Goal: Check status: Check status

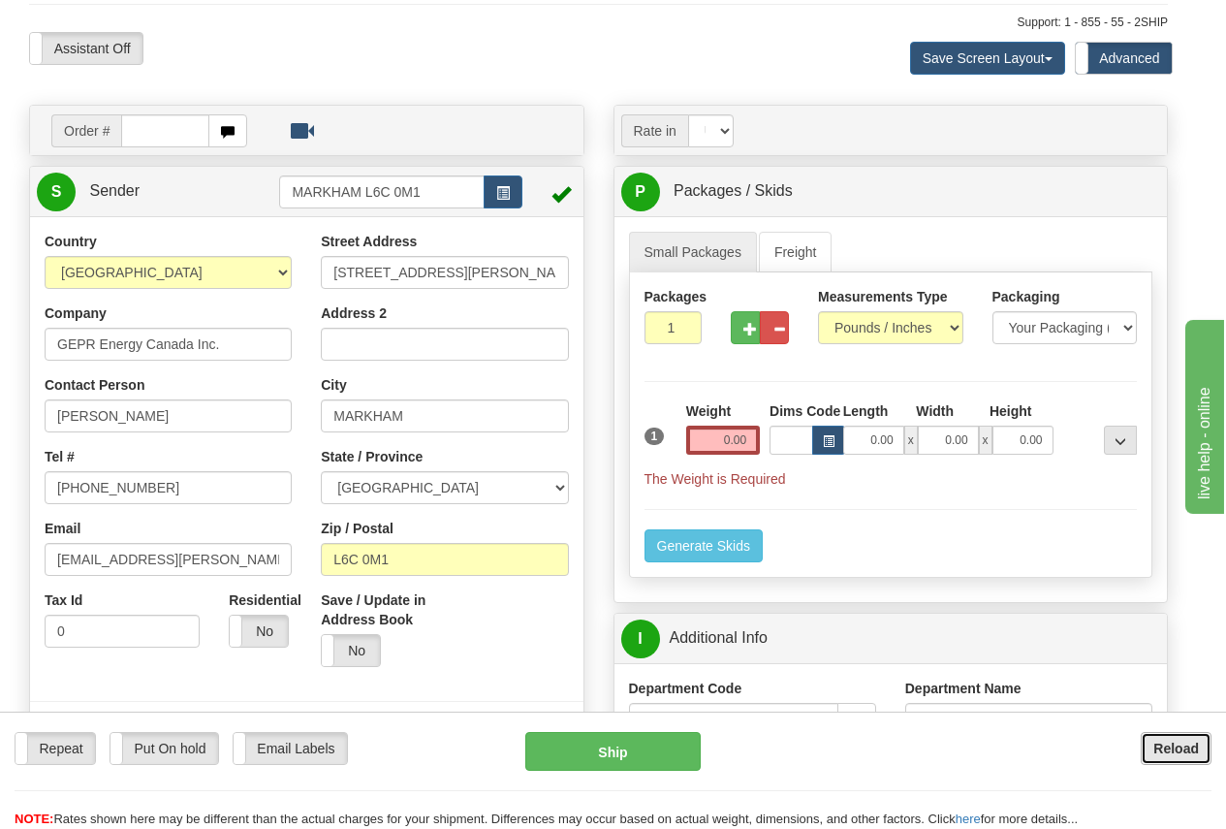
click at [1178, 745] on b "Reload" at bounding box center [1176, 749] width 46 height 16
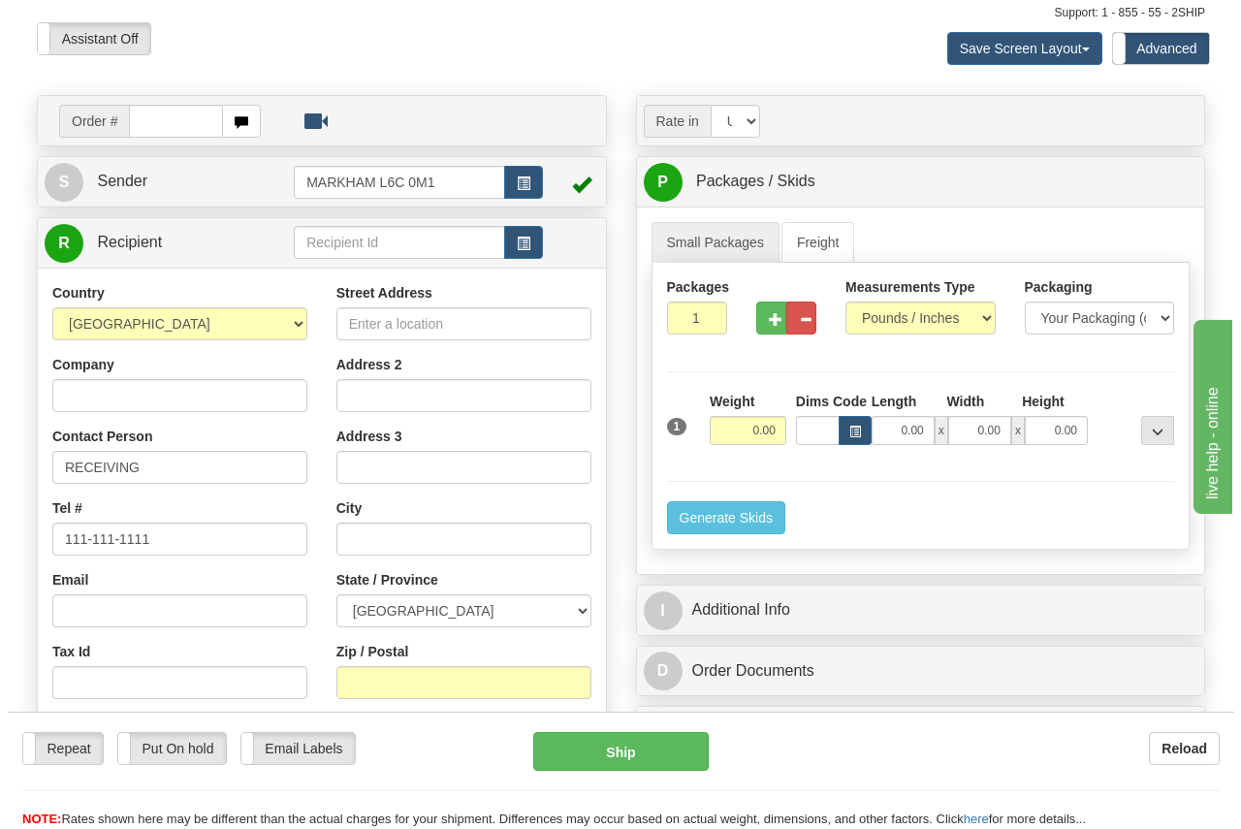
scroll to position [194, 0]
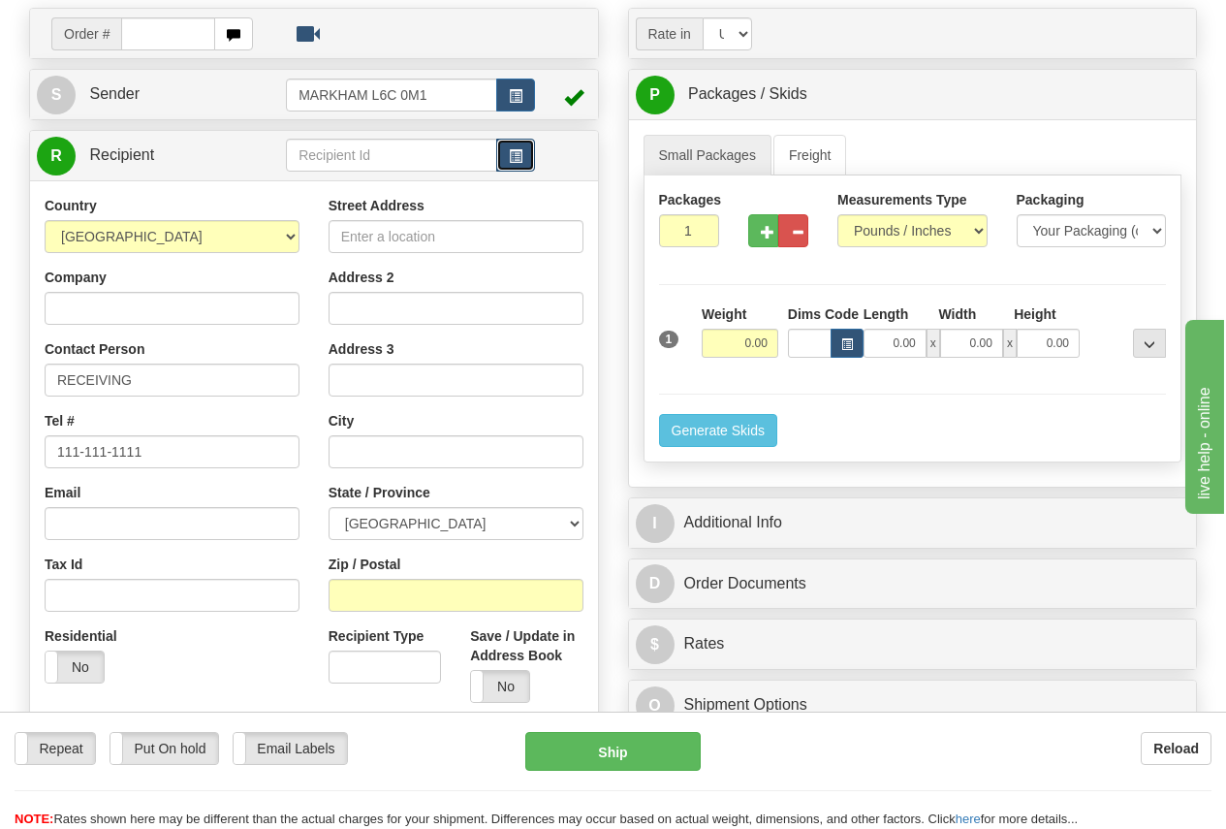
click at [517, 156] on span "button" at bounding box center [516, 156] width 14 height 13
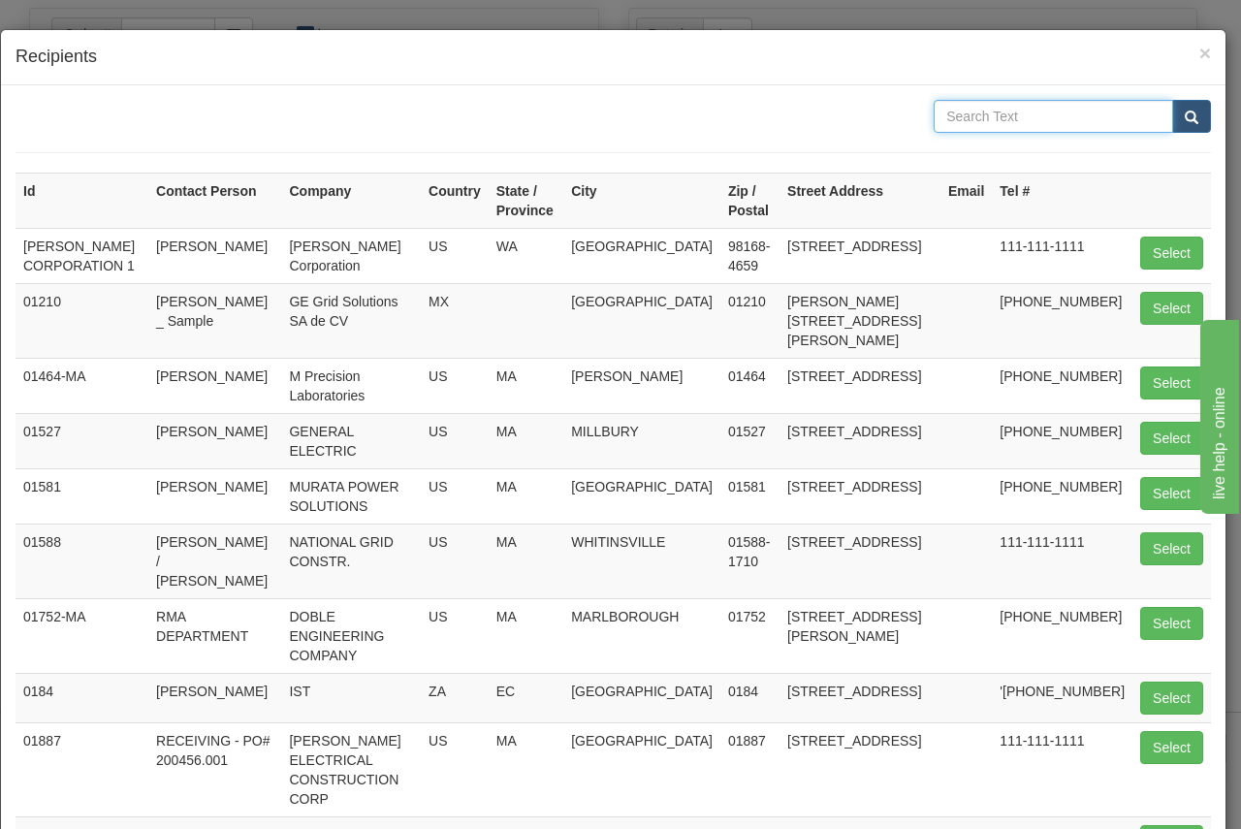
click at [965, 115] on input "text" at bounding box center [1052, 116] width 239 height 33
type input "eci"
click at [1172, 108] on button "submit" at bounding box center [1191, 116] width 39 height 33
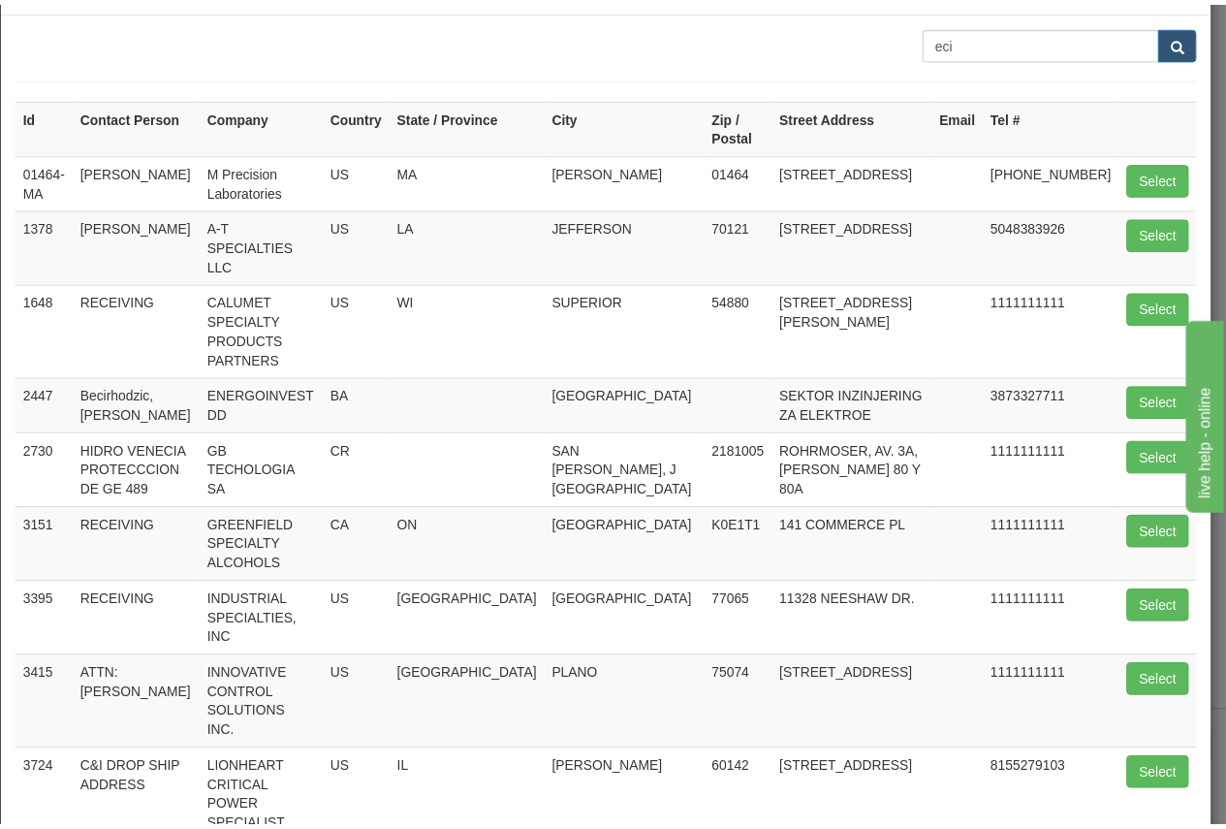
scroll to position [97, 0]
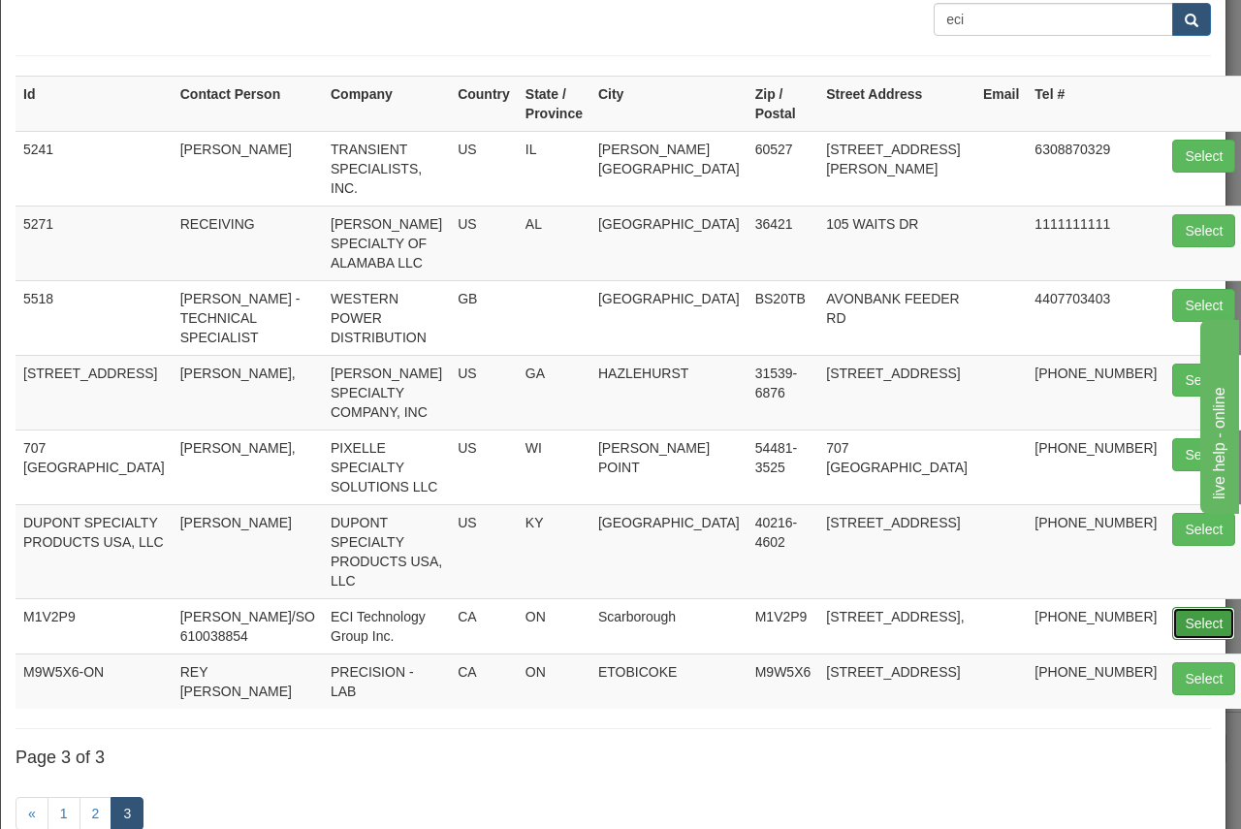
click at [1172, 607] on button "Select" at bounding box center [1203, 623] width 63 height 33
type input "M1V2P9"
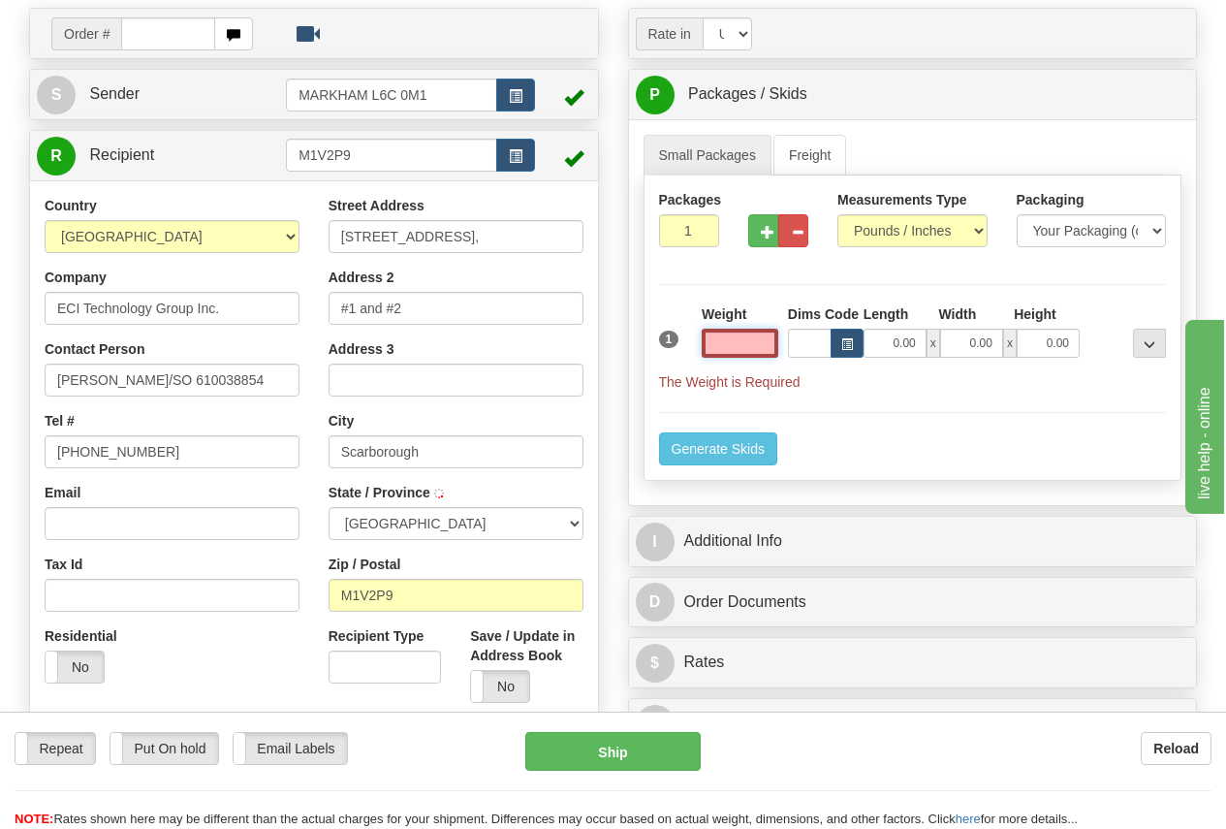
type input "SCARBOROUGH"
type input "0.00"
click at [227, 376] on input "Arti Patel/SO 610038854" at bounding box center [172, 379] width 255 height 33
drag, startPoint x: 233, startPoint y: 372, endPoint x: -19, endPoint y: 390, distance: 252.6
click at [0, 390] on html "Training Course Close Toggle navigation Settings Shipping Preferences New Sende…" at bounding box center [613, 220] width 1226 height 829
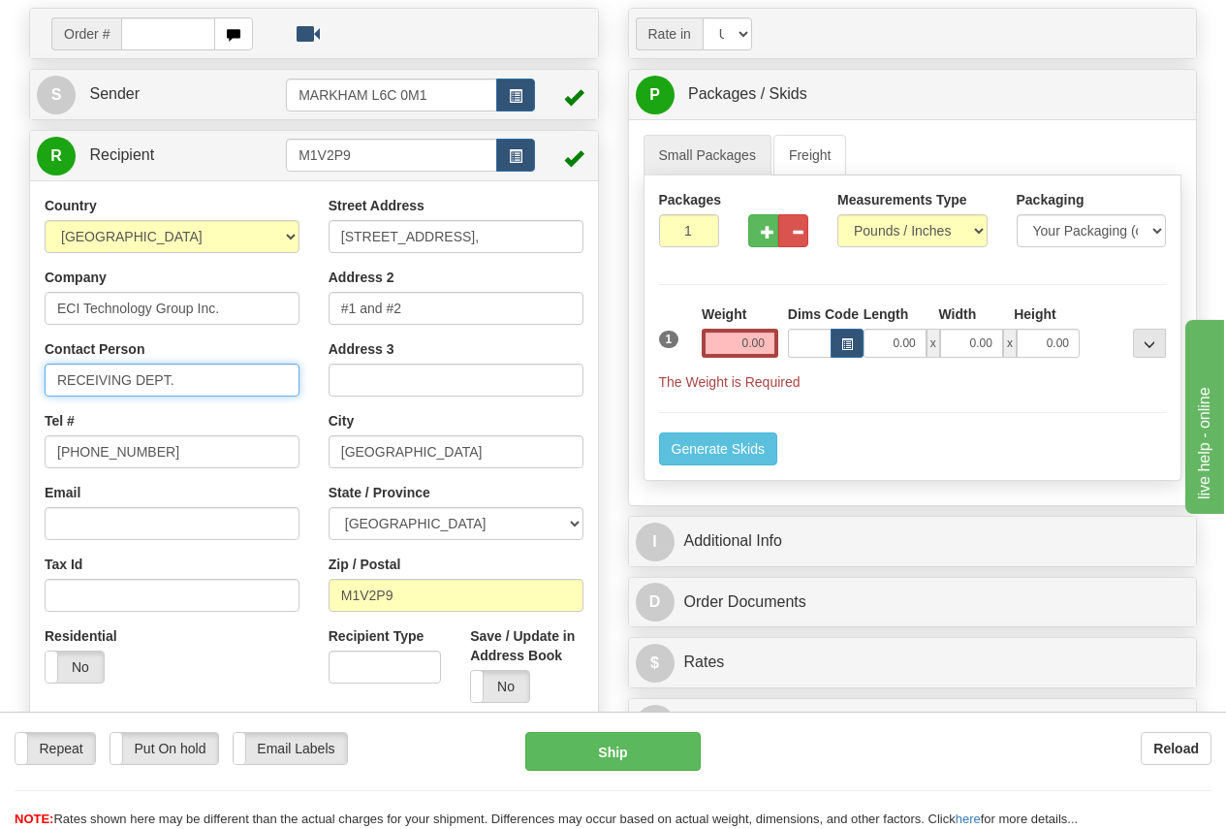
type input "RECEIVING DEPT."
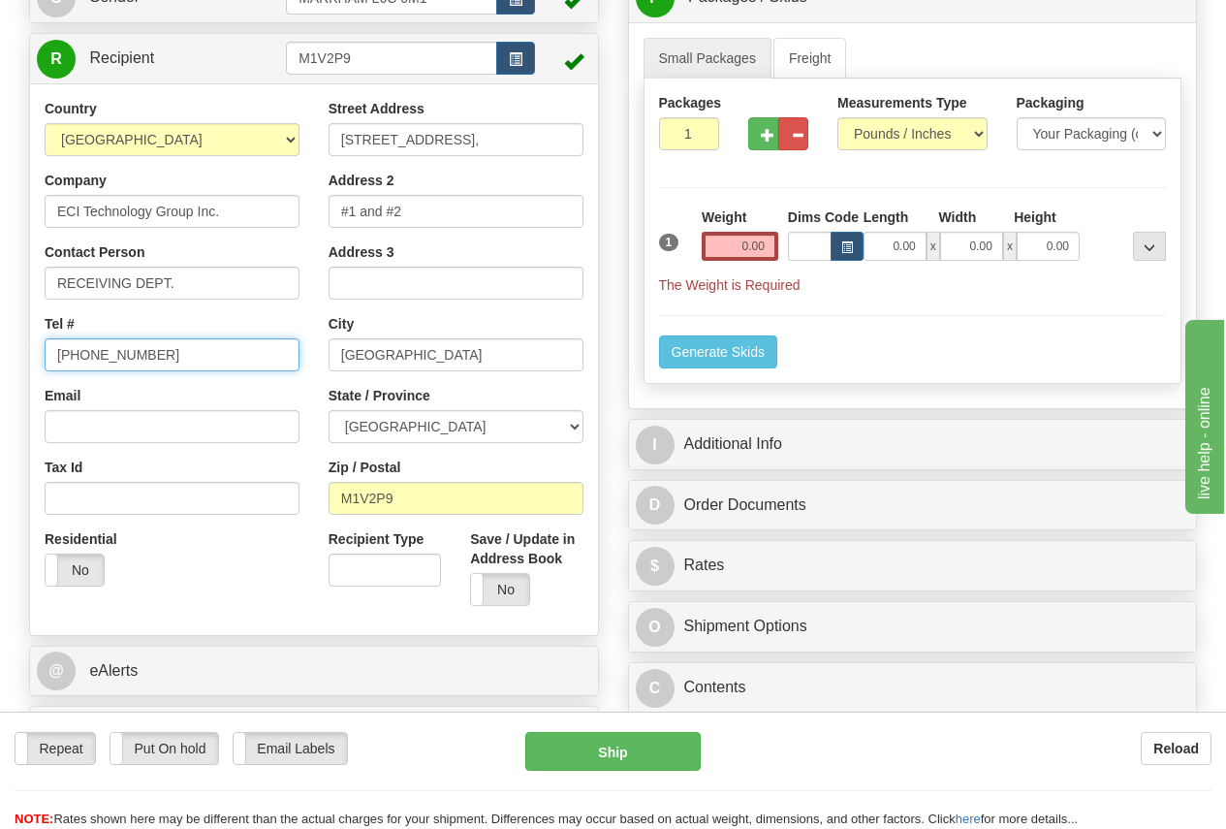
scroll to position [194, 0]
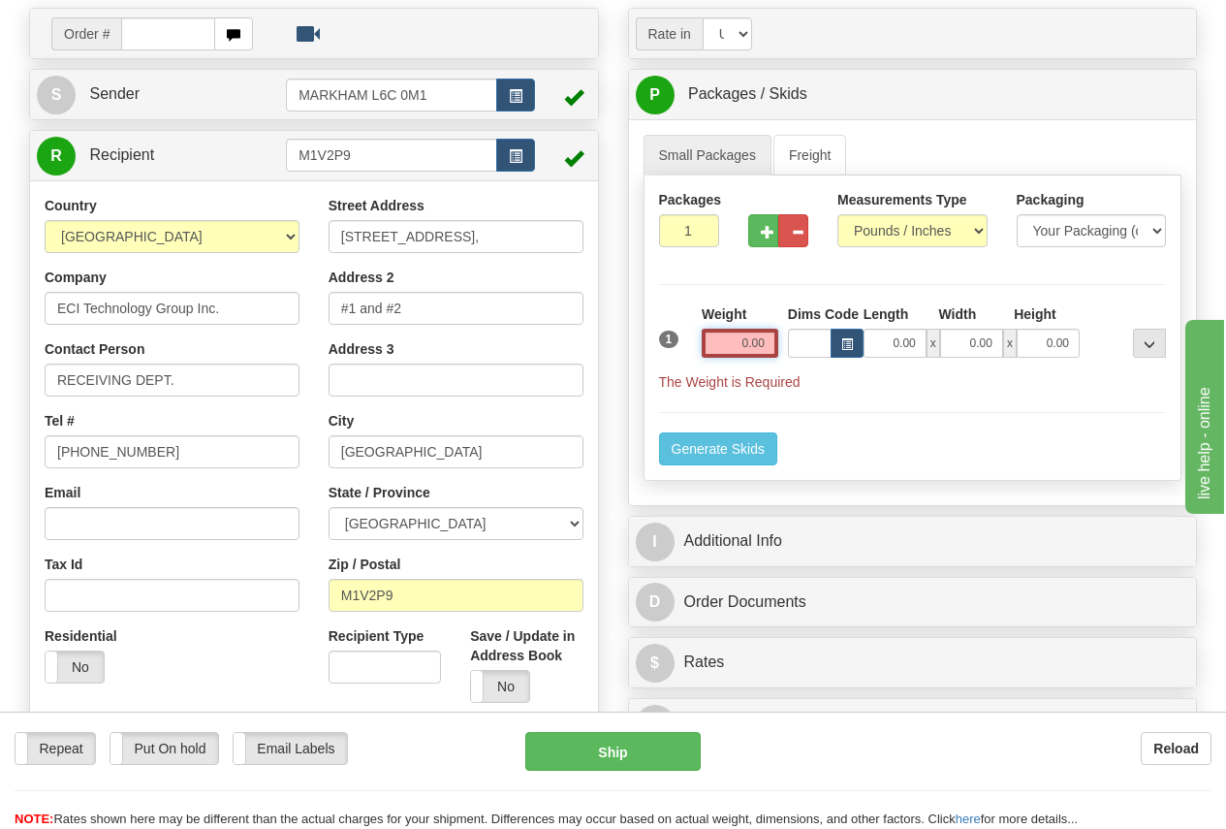
click at [723, 339] on input "0.00" at bounding box center [740, 343] width 77 height 29
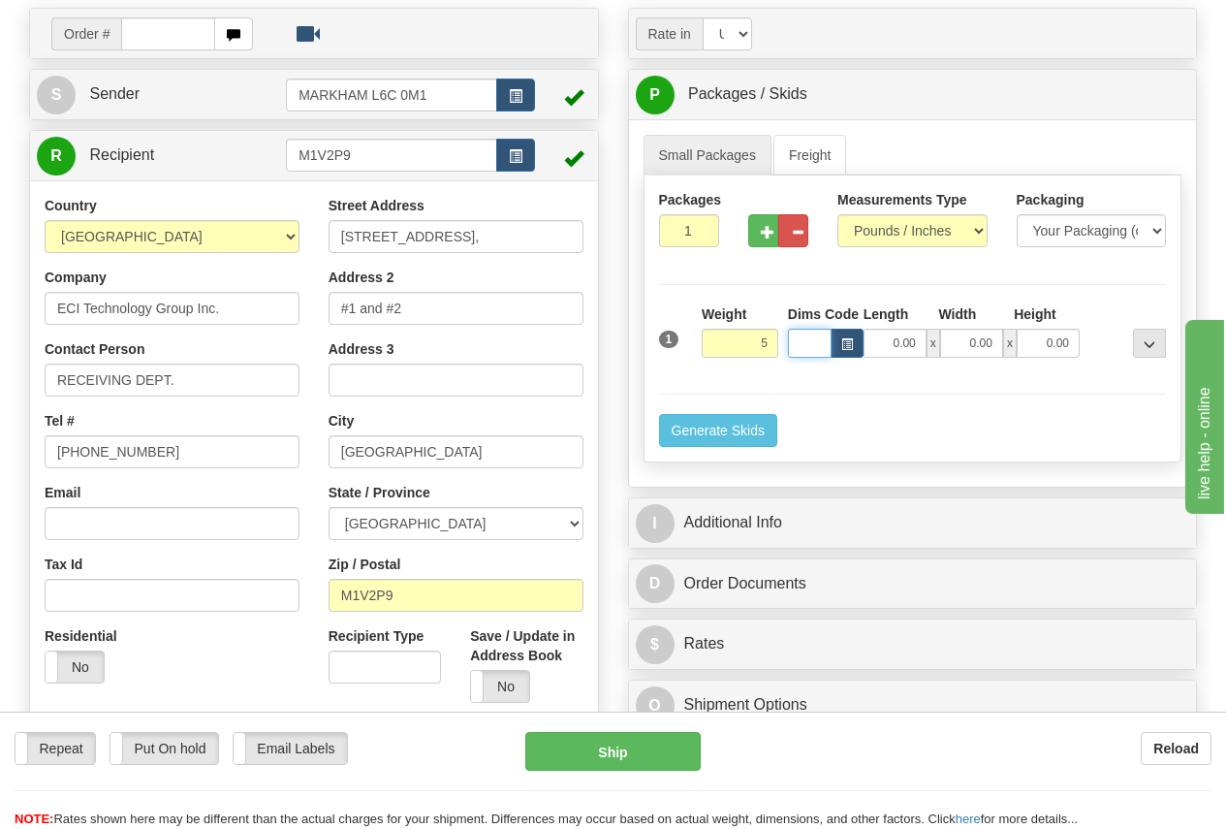
type input "5.00"
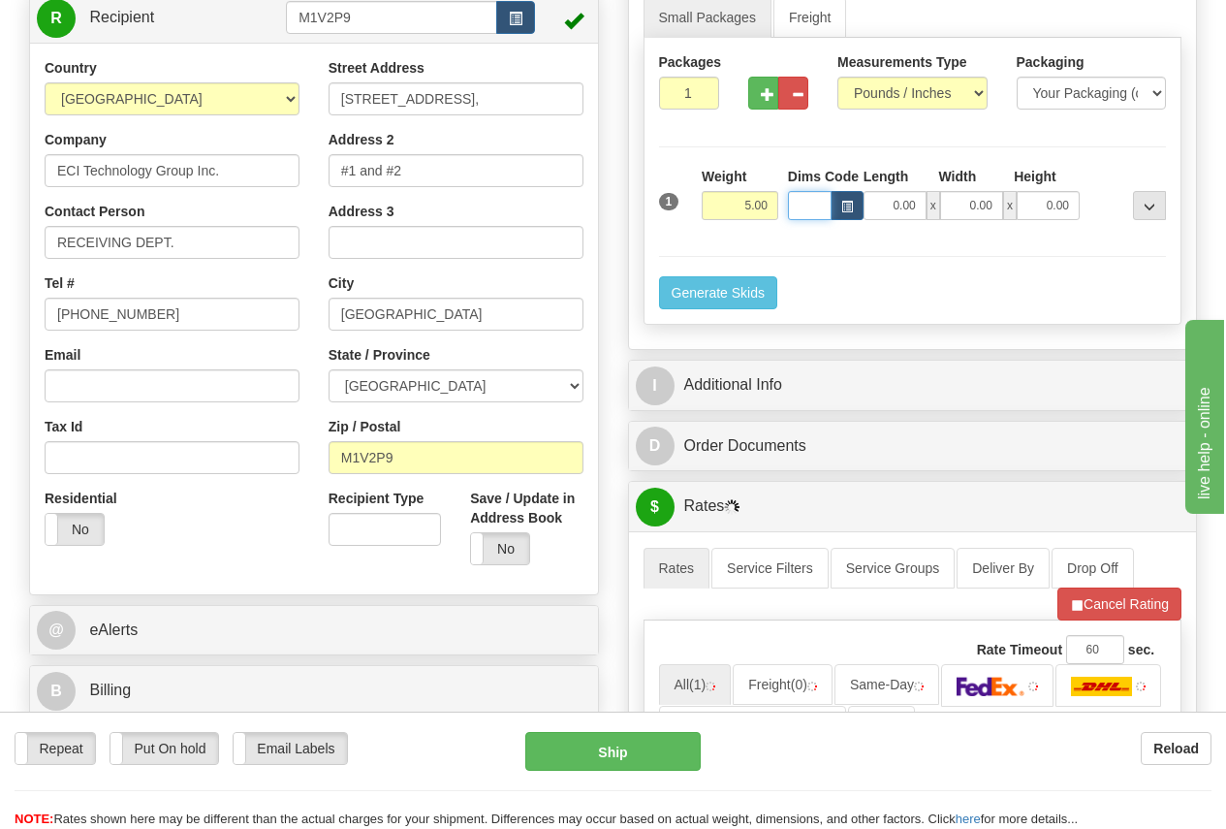
scroll to position [388, 0]
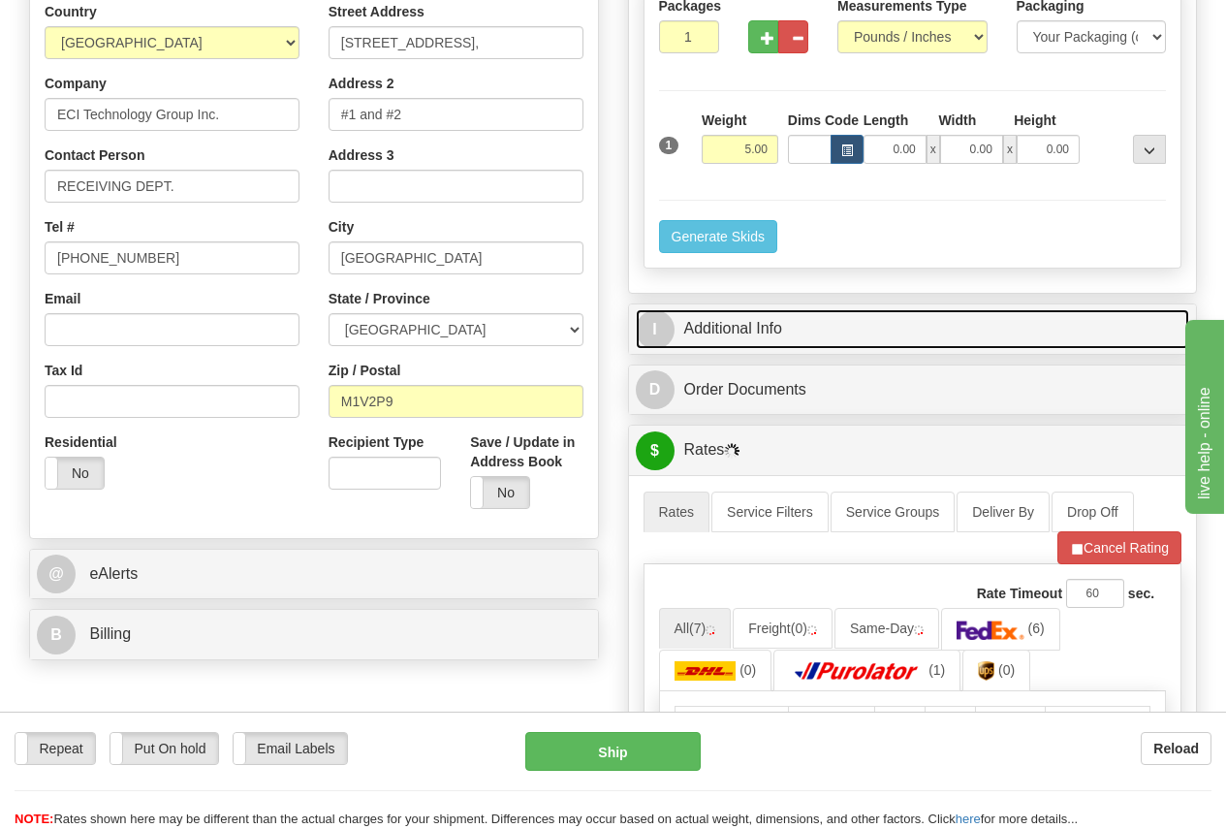
click at [759, 328] on link "I Additional Info" at bounding box center [913, 329] width 554 height 40
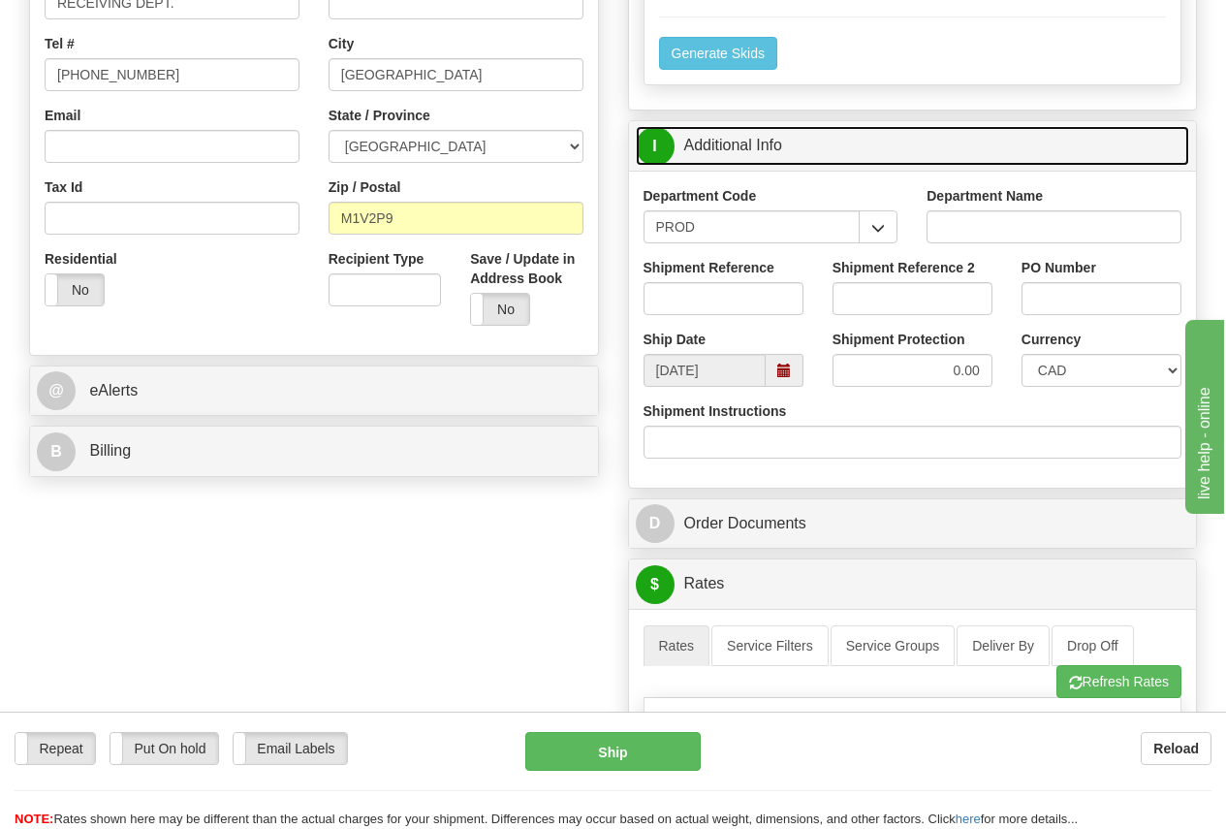
scroll to position [582, 0]
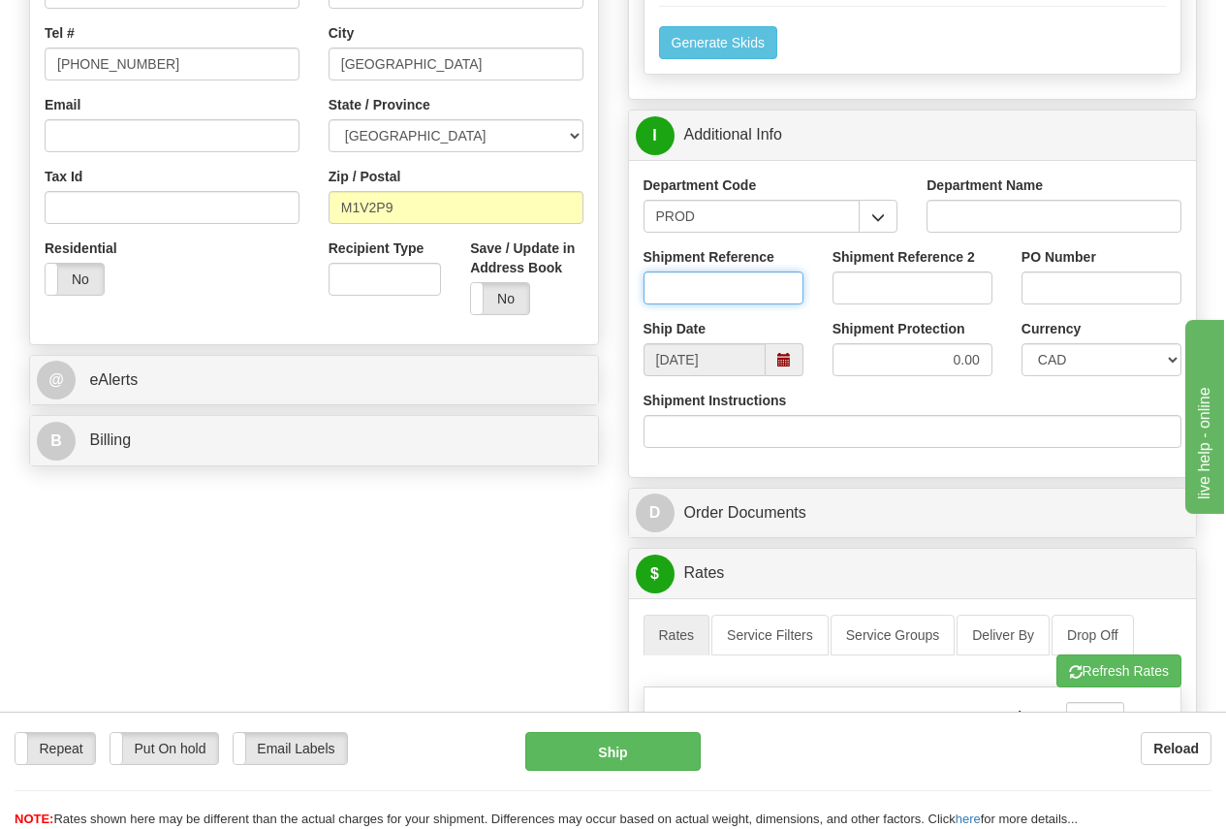
click at [678, 289] on input "Shipment Reference" at bounding box center [724, 287] width 160 height 33
type input "MARYAM"
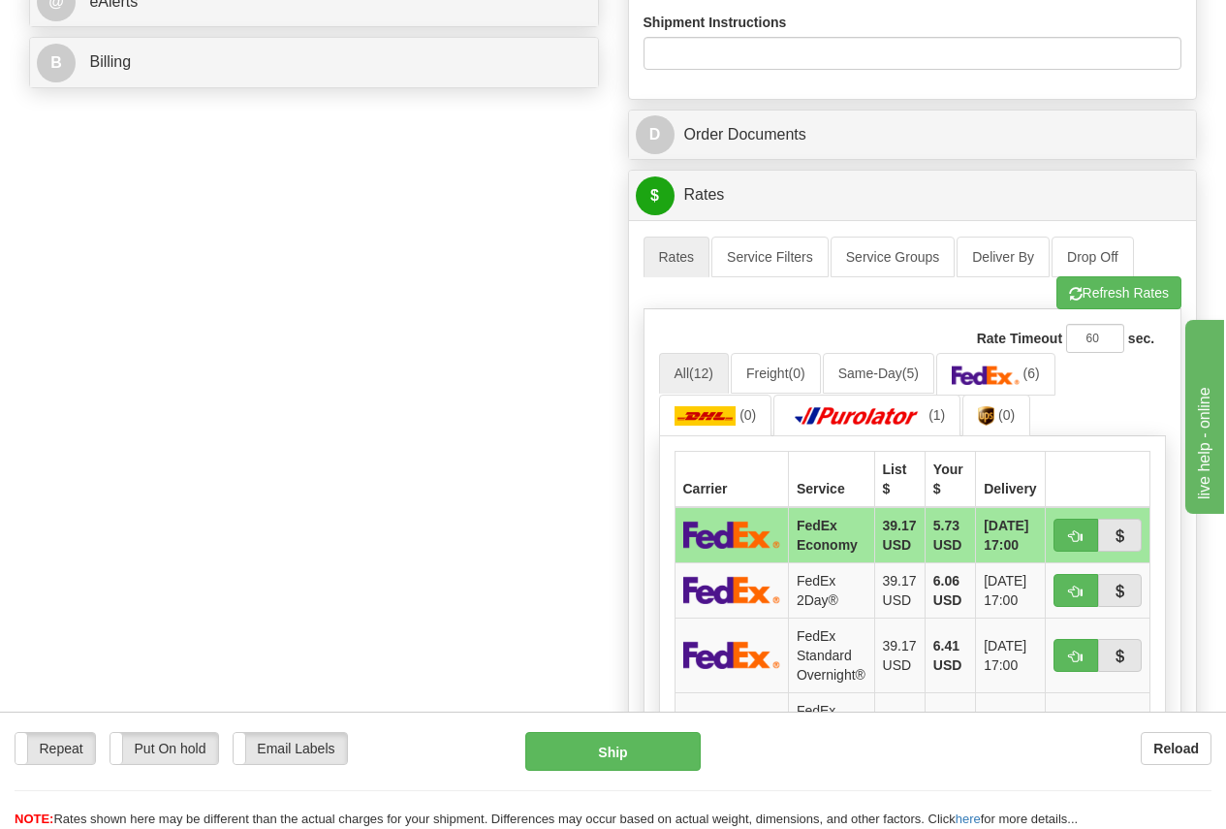
scroll to position [969, 0]
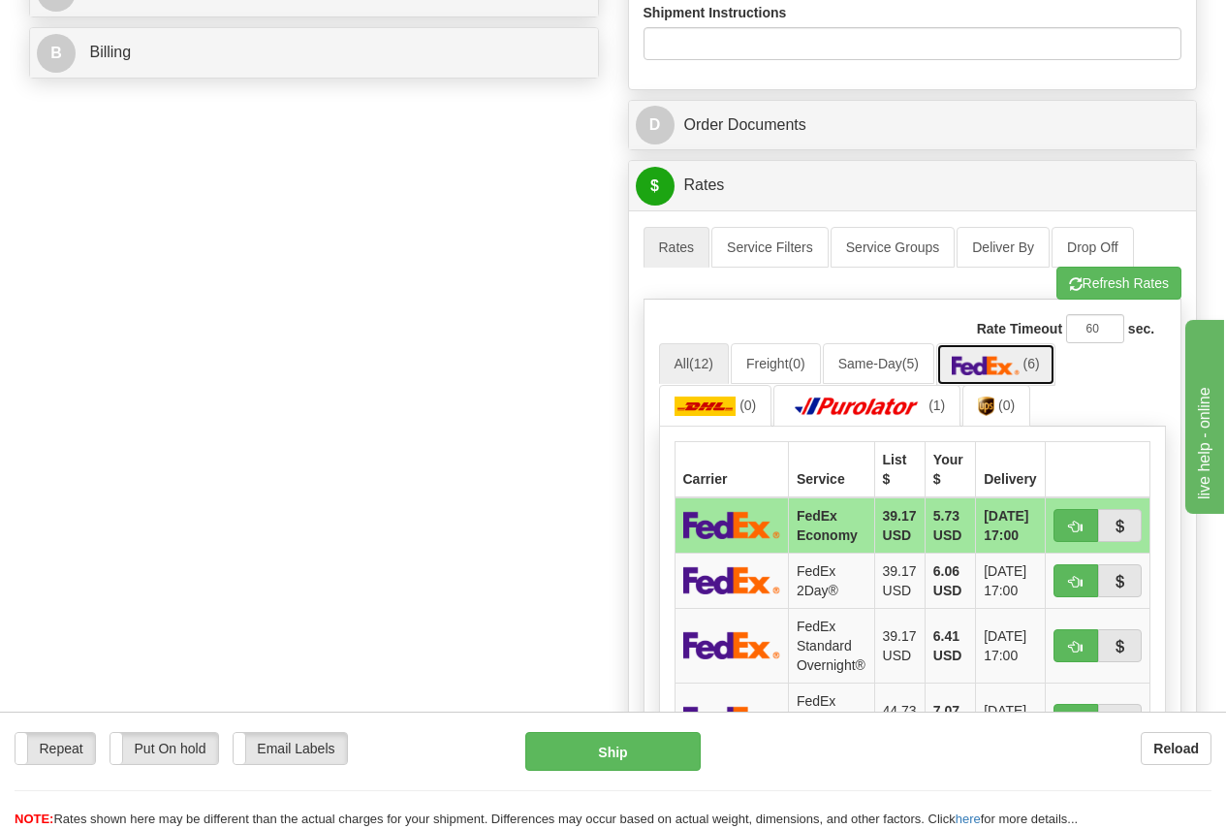
click at [1011, 363] on img at bounding box center [986, 365] width 68 height 19
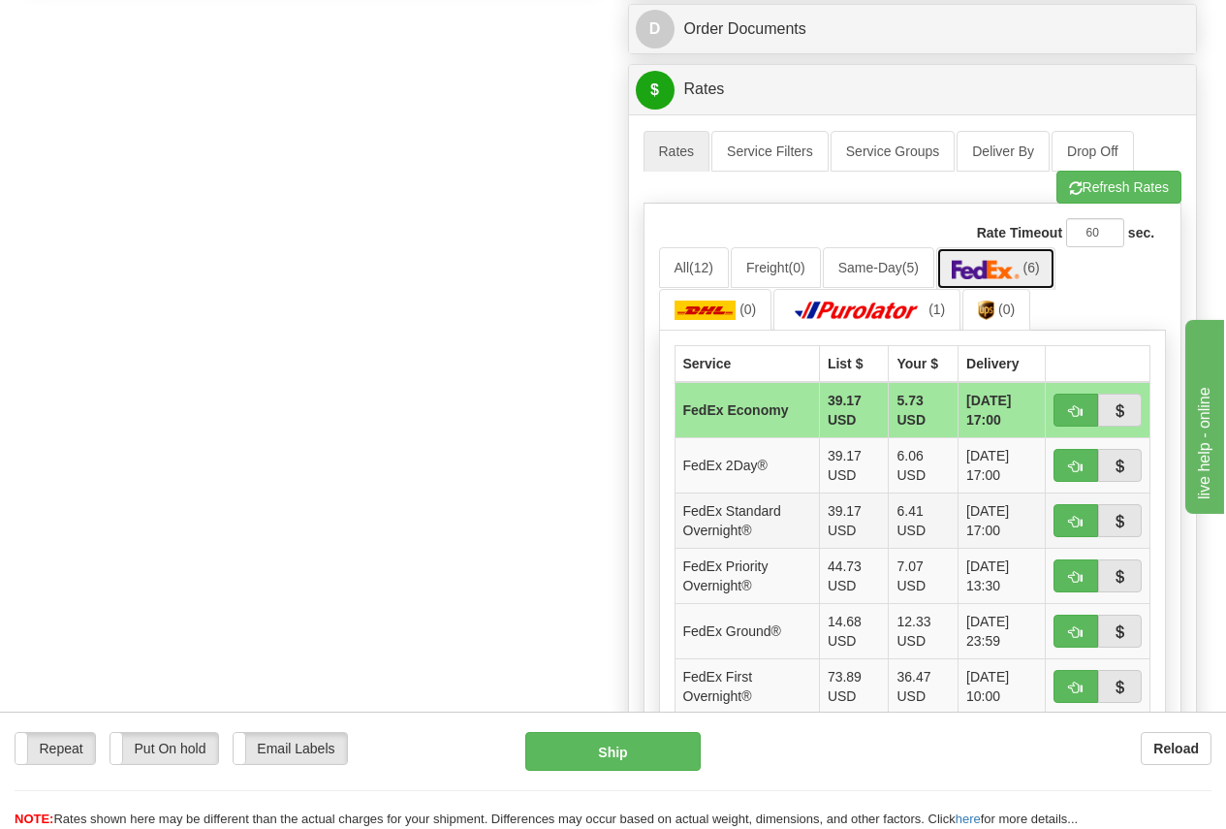
scroll to position [1066, 0]
click at [1073, 517] on span "button" at bounding box center [1076, 521] width 14 height 13
type input "05"
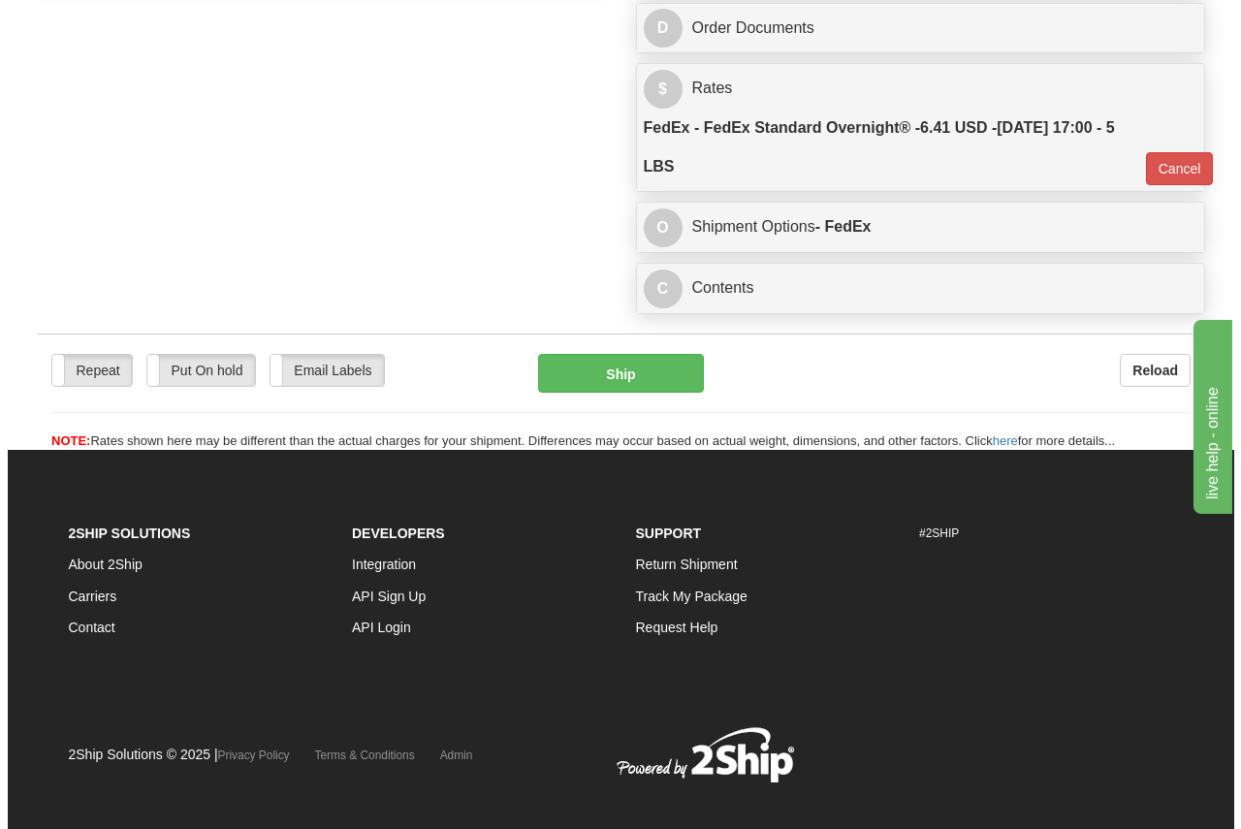
scroll to position [1062, 0]
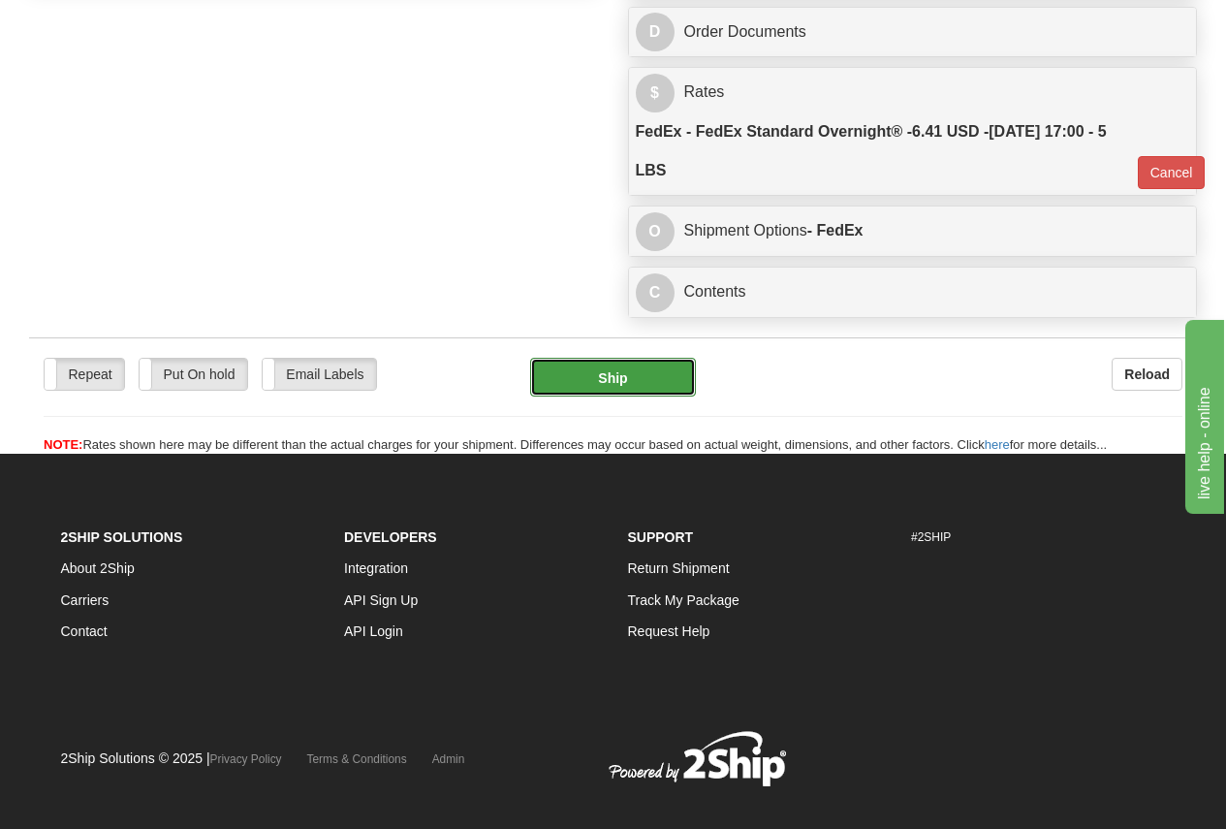
click at [627, 384] on button "Ship" at bounding box center [613, 377] width 166 height 39
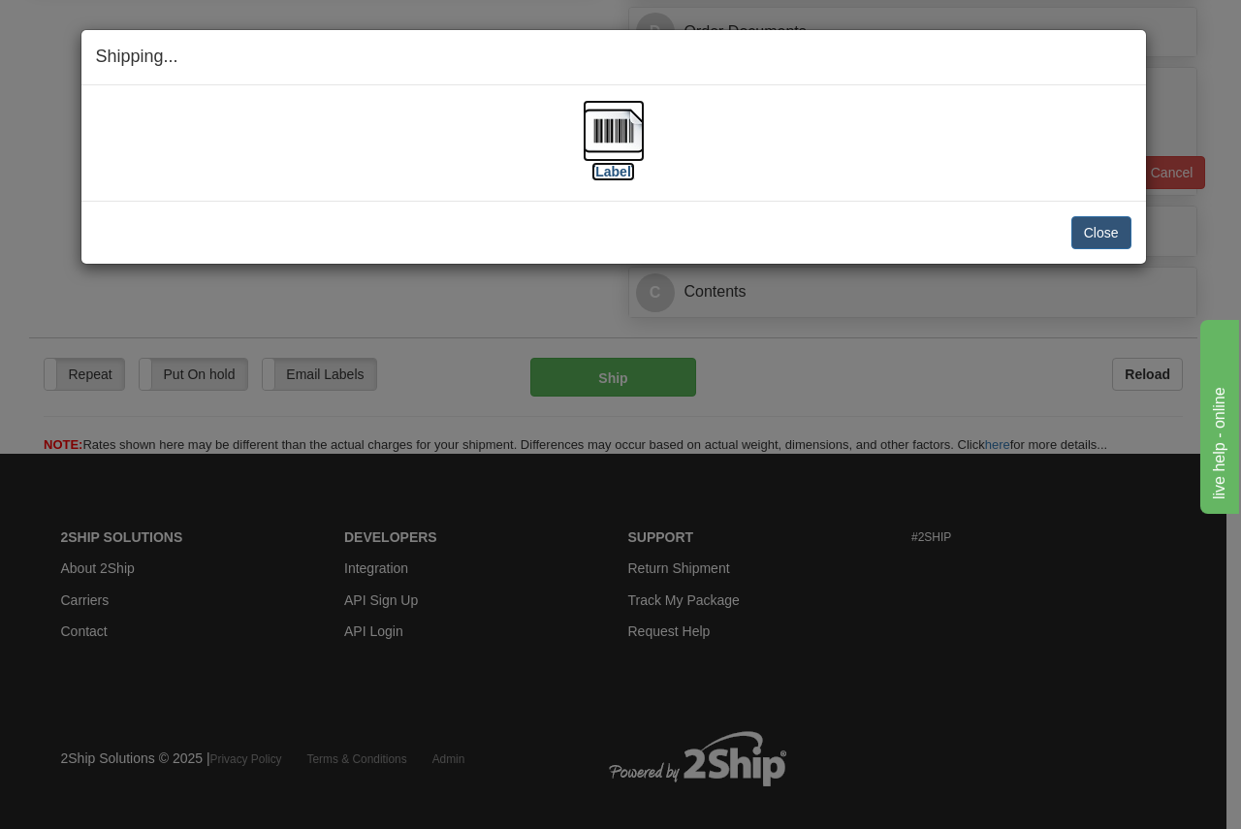
click at [623, 138] on img at bounding box center [614, 131] width 62 height 62
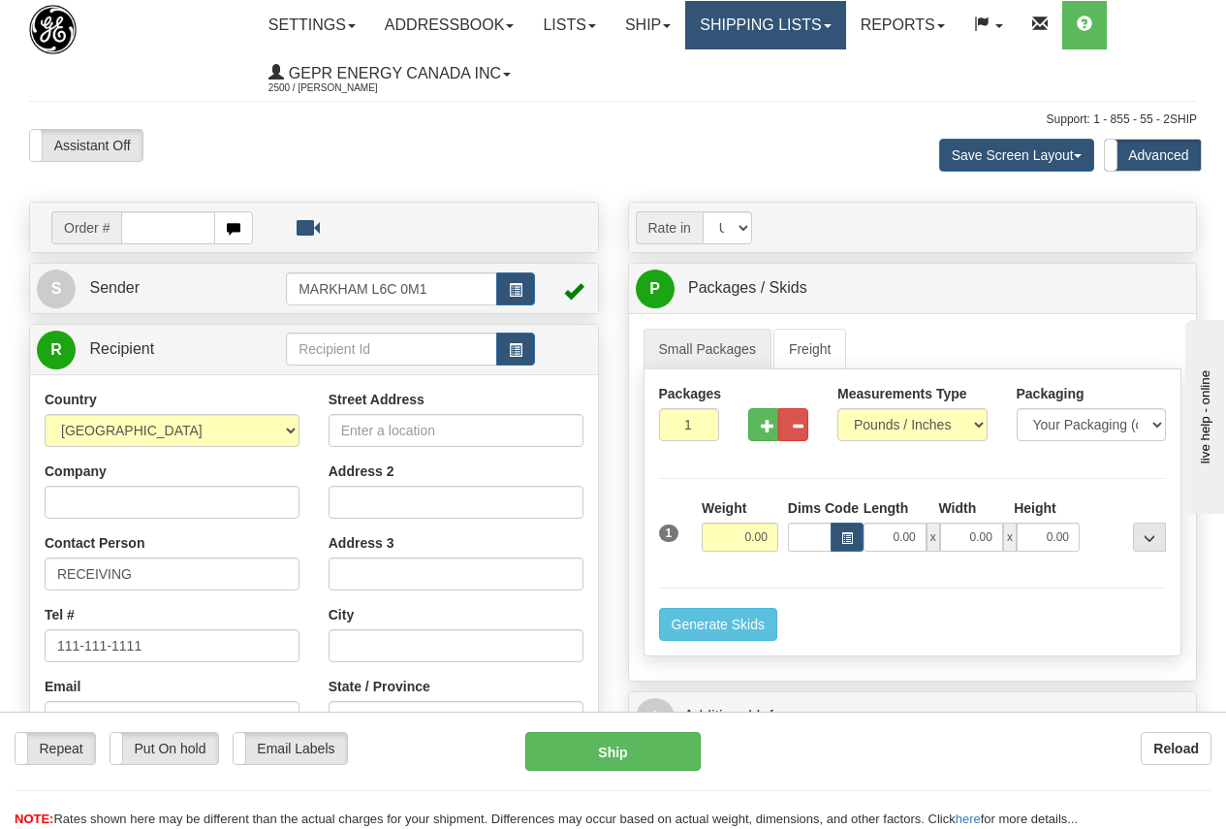
click at [779, 17] on link "Shipping lists" at bounding box center [765, 25] width 160 height 48
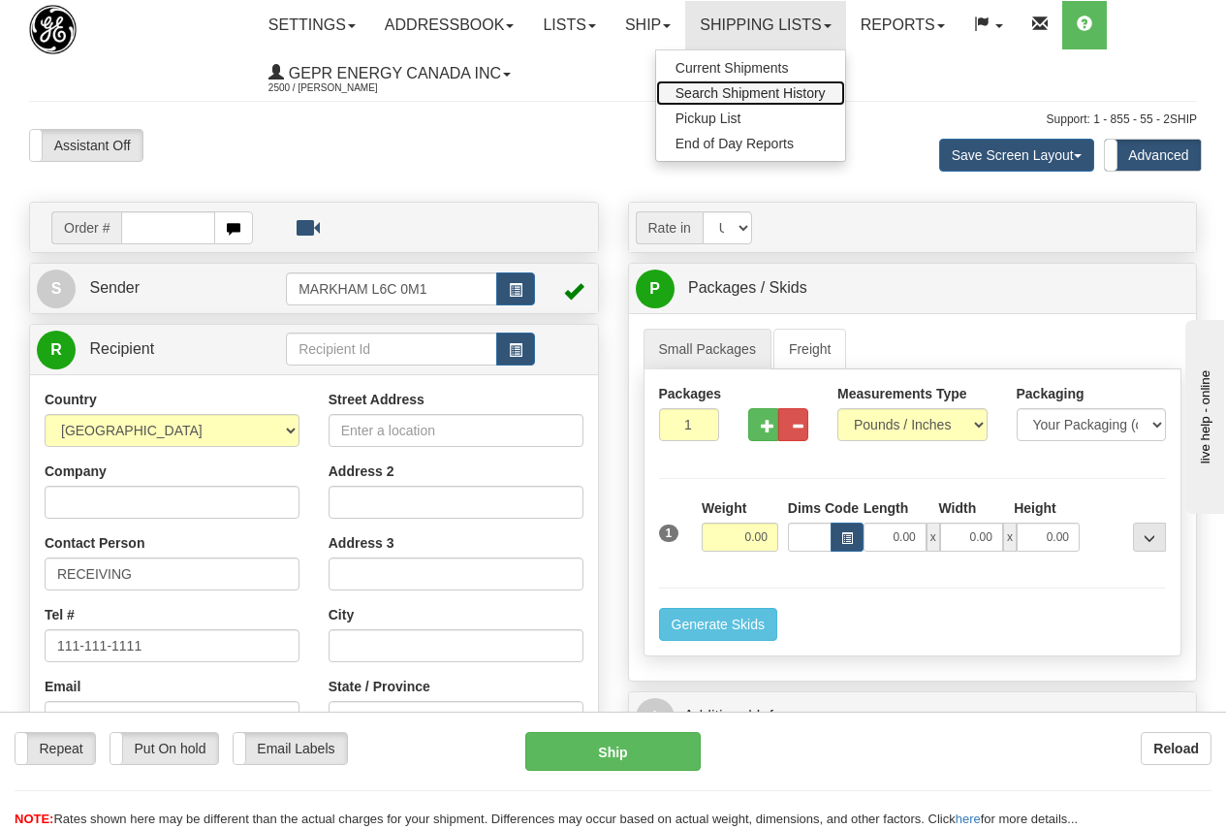
click at [752, 94] on span "Search Shipment History" at bounding box center [751, 93] width 150 height 16
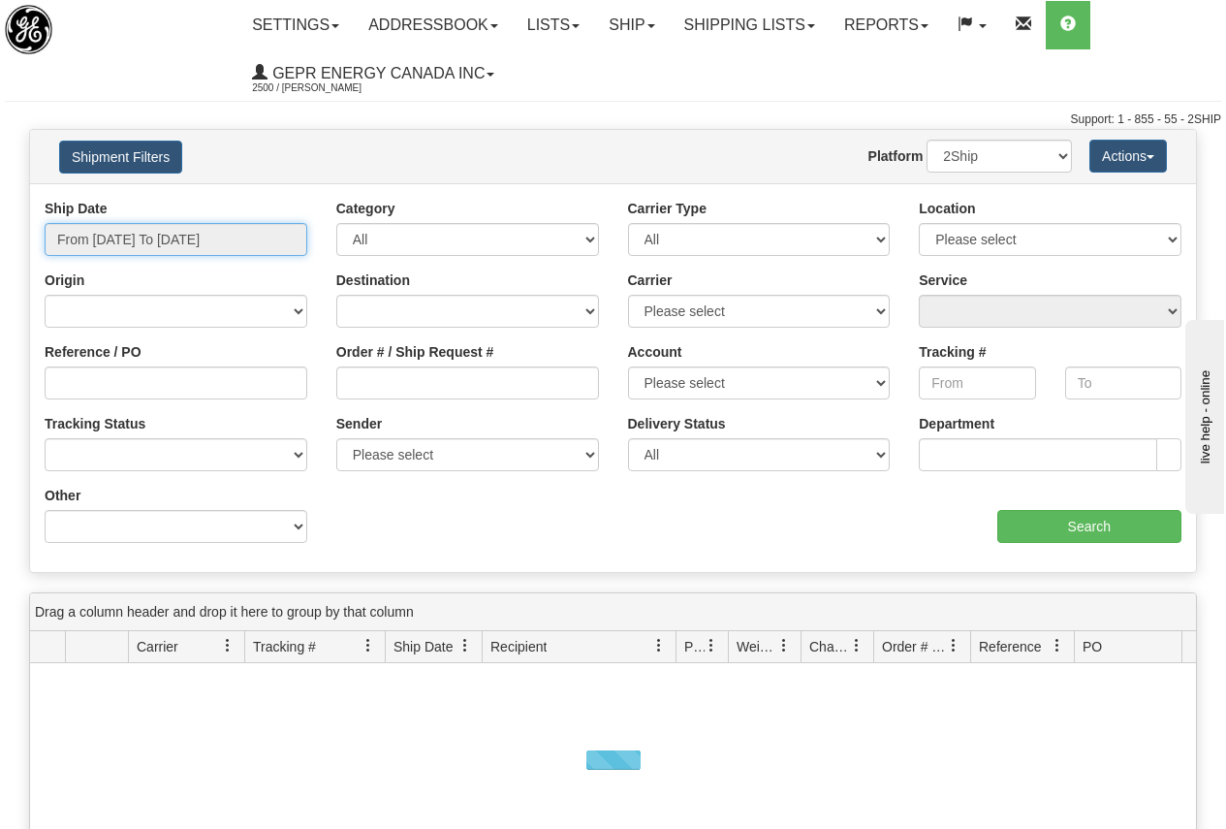
click at [161, 243] on input "From [DATE] To [DATE]" at bounding box center [176, 239] width 263 height 33
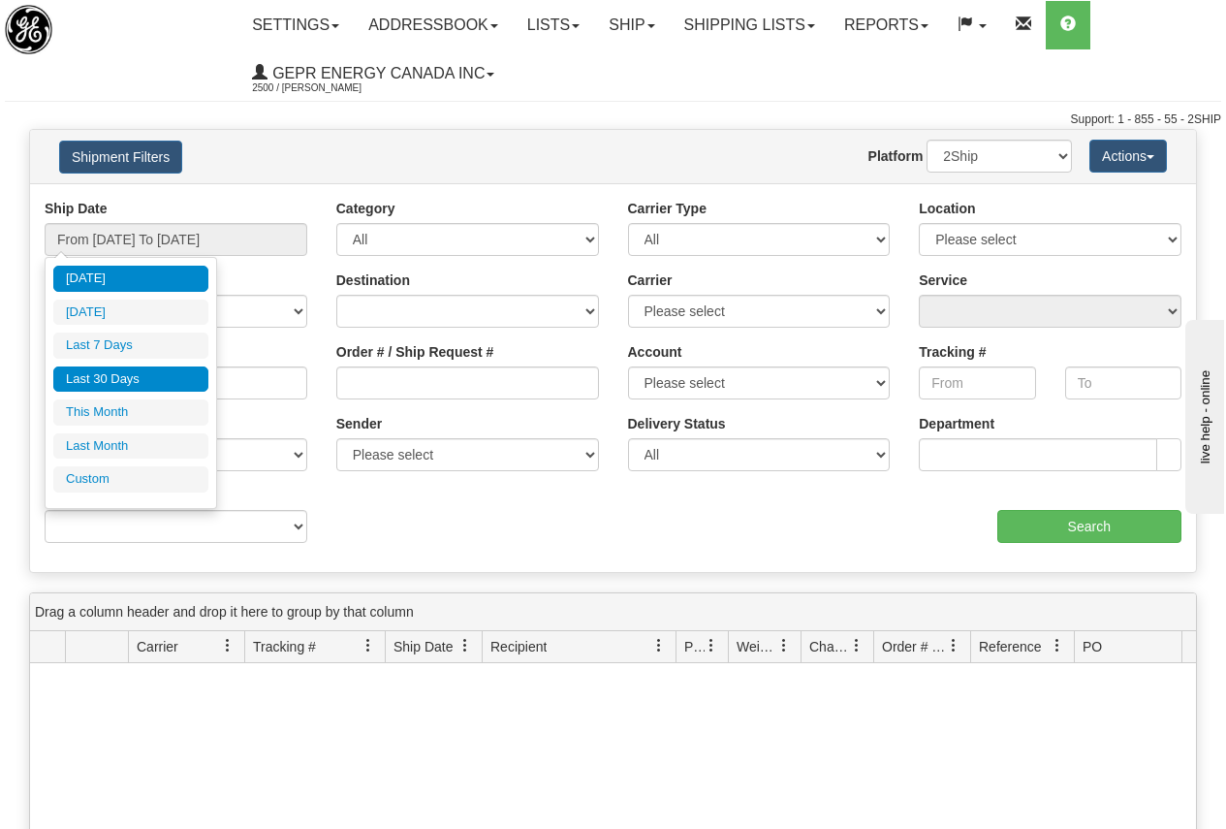
click at [115, 377] on li "Last 30 Days" at bounding box center [130, 379] width 155 height 26
type input "From [DATE] To [DATE]"
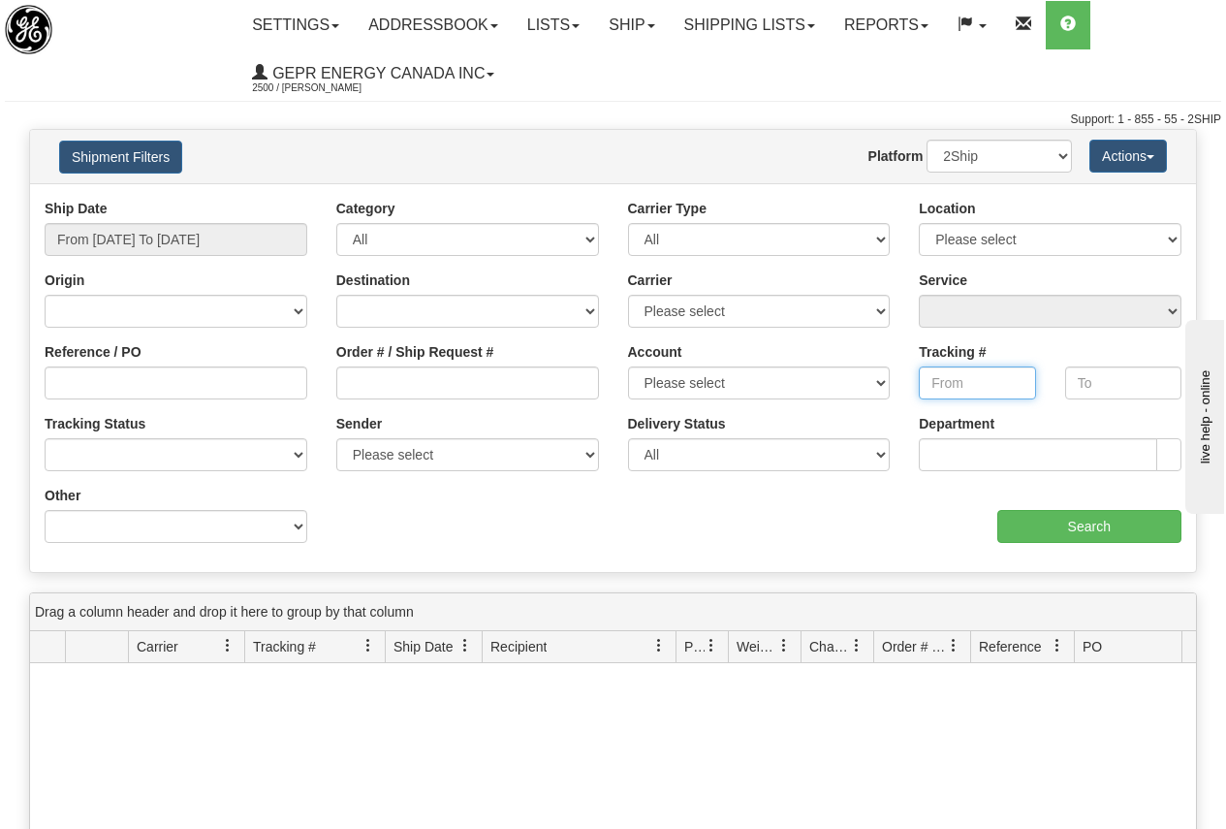
click at [952, 381] on input "Tracking #" at bounding box center [977, 382] width 116 height 33
paste input "9153995233"
type input "9153995233"
click at [1077, 527] on input "Search" at bounding box center [1089, 526] width 185 height 33
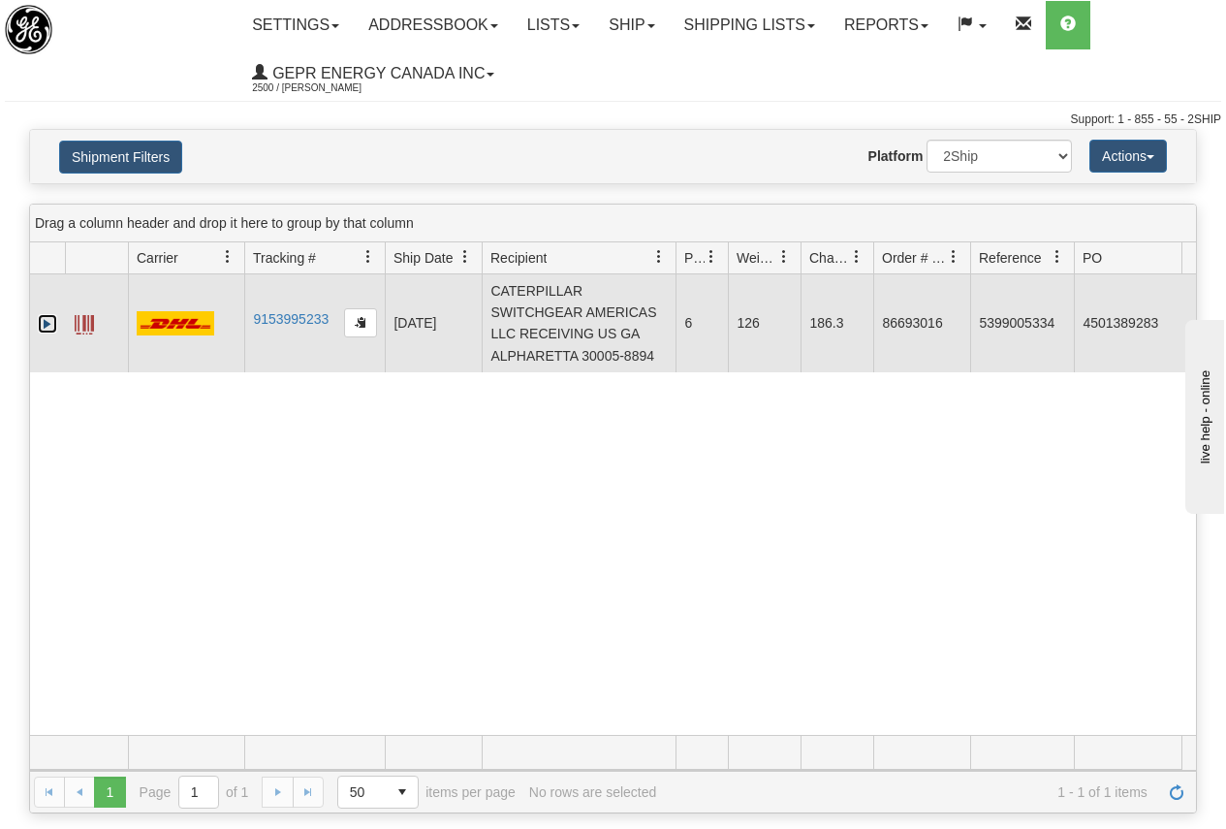
click at [43, 322] on link "Expand" at bounding box center [47, 323] width 19 height 19
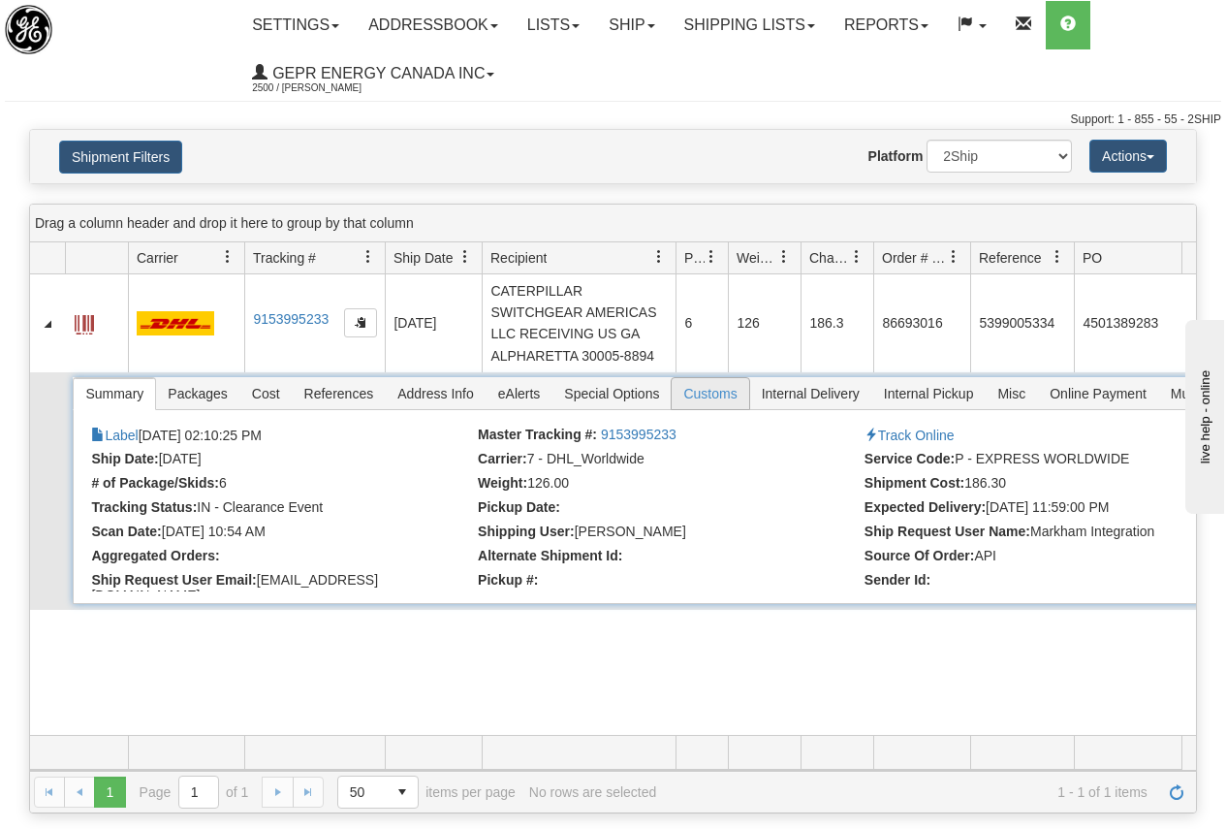
click at [716, 392] on span "Customs" at bounding box center [710, 393] width 77 height 31
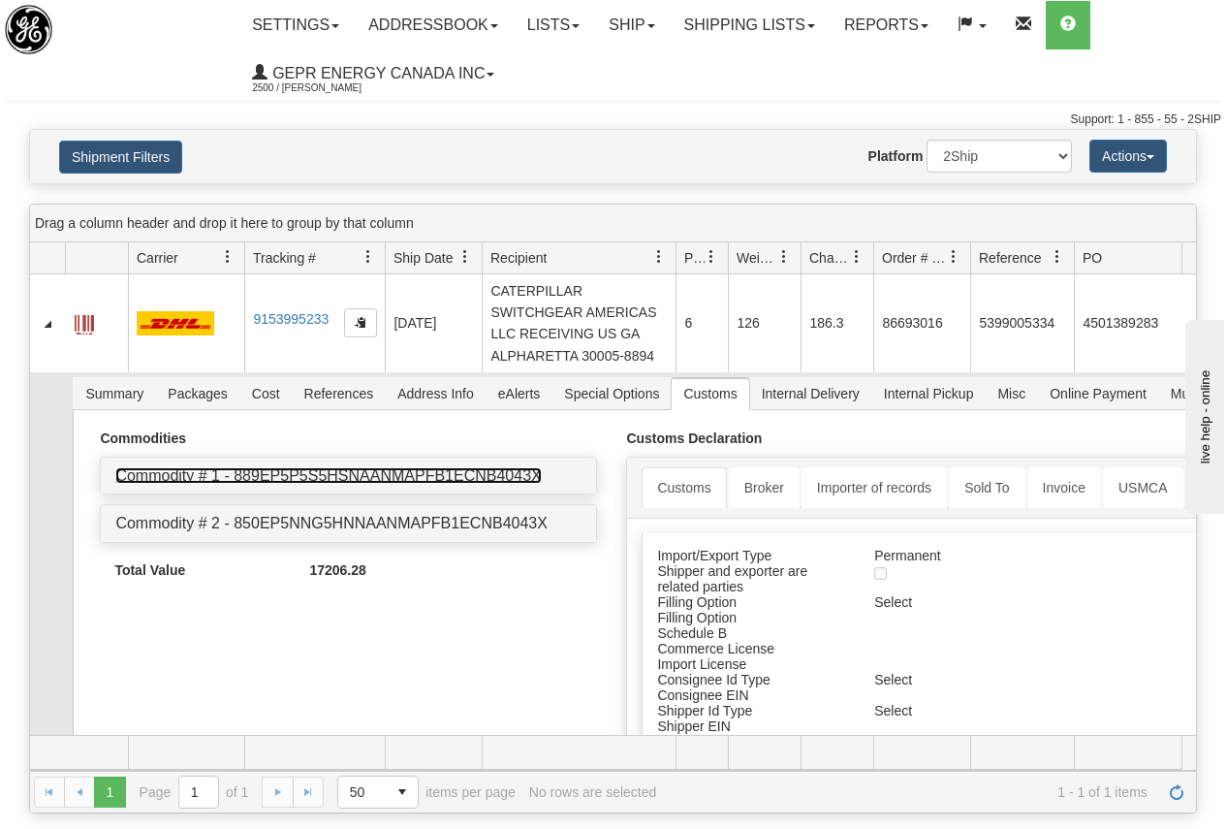
click at [289, 474] on link "Commodity # 1 - 889EP5P5S5HSNAANMAPFB1ECNB4043X" at bounding box center [328, 475] width 426 height 16
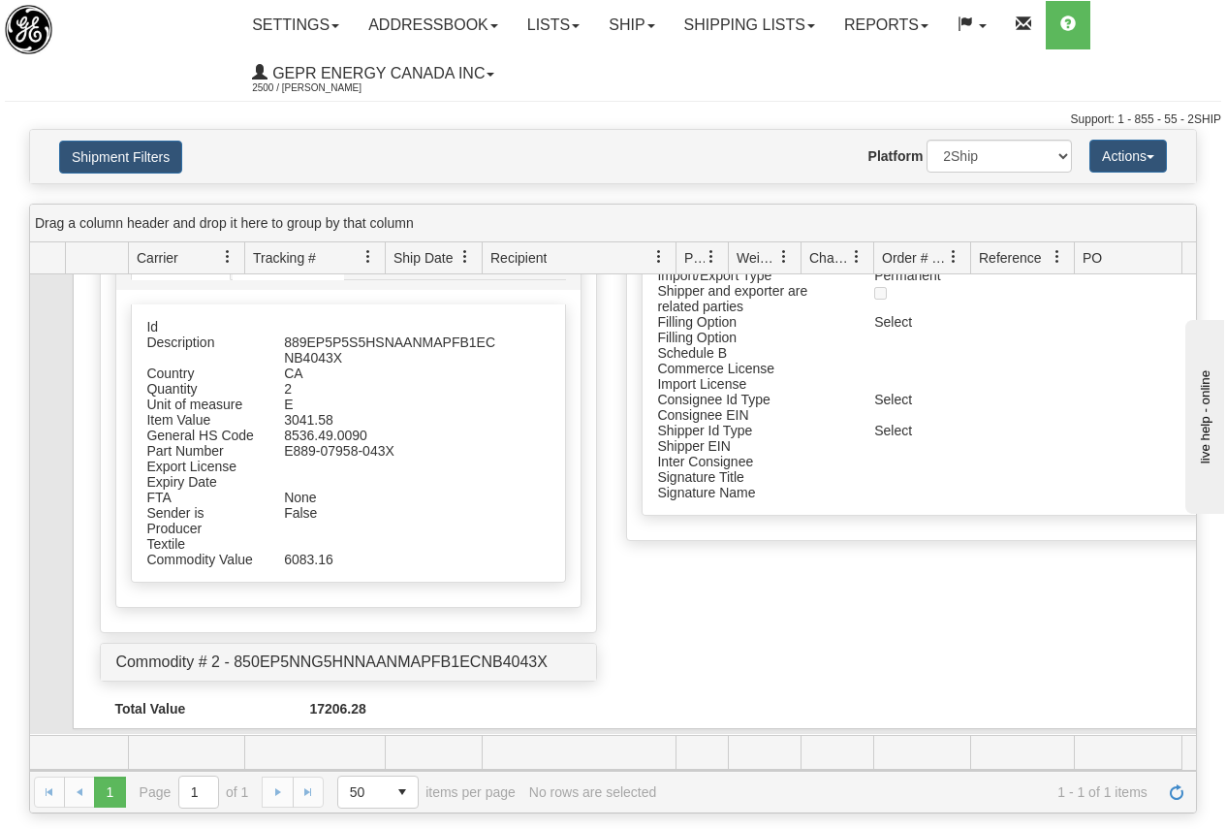
scroll to position [194, 0]
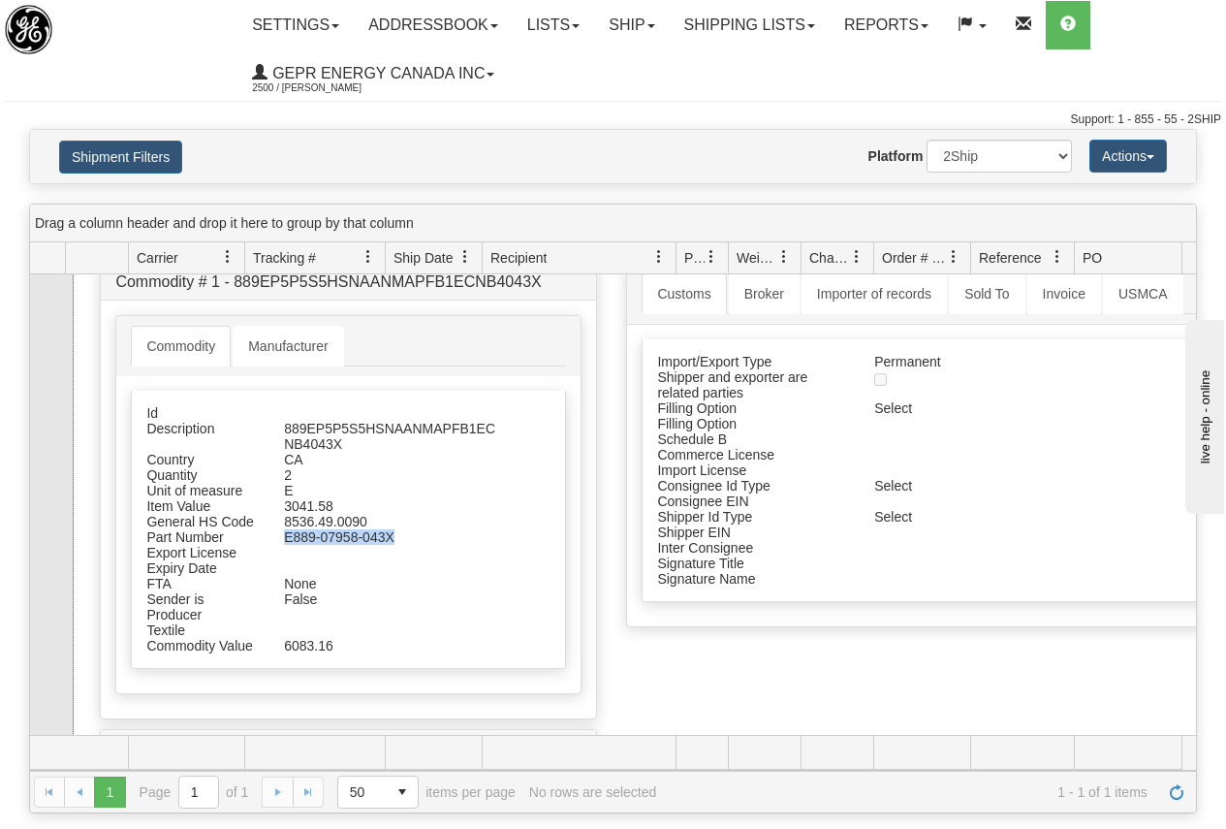
drag, startPoint x: 284, startPoint y: 538, endPoint x: 394, endPoint y: 532, distance: 110.6
click at [394, 532] on div "E889-07958-043X" at bounding box center [392, 537] width 246 height 16
copy div "E889-07958-043X"
click at [185, 344] on link "Commodity" at bounding box center [181, 346] width 100 height 41
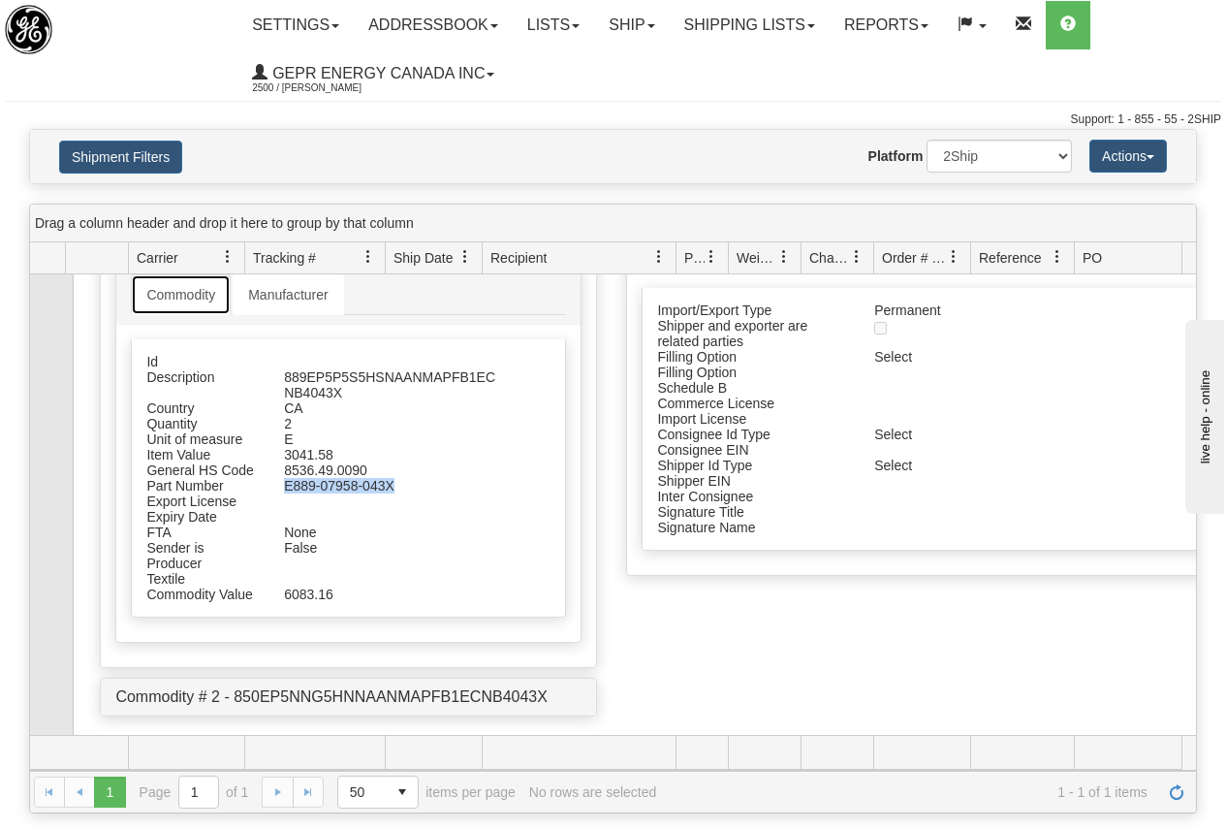
scroll to position [295, 0]
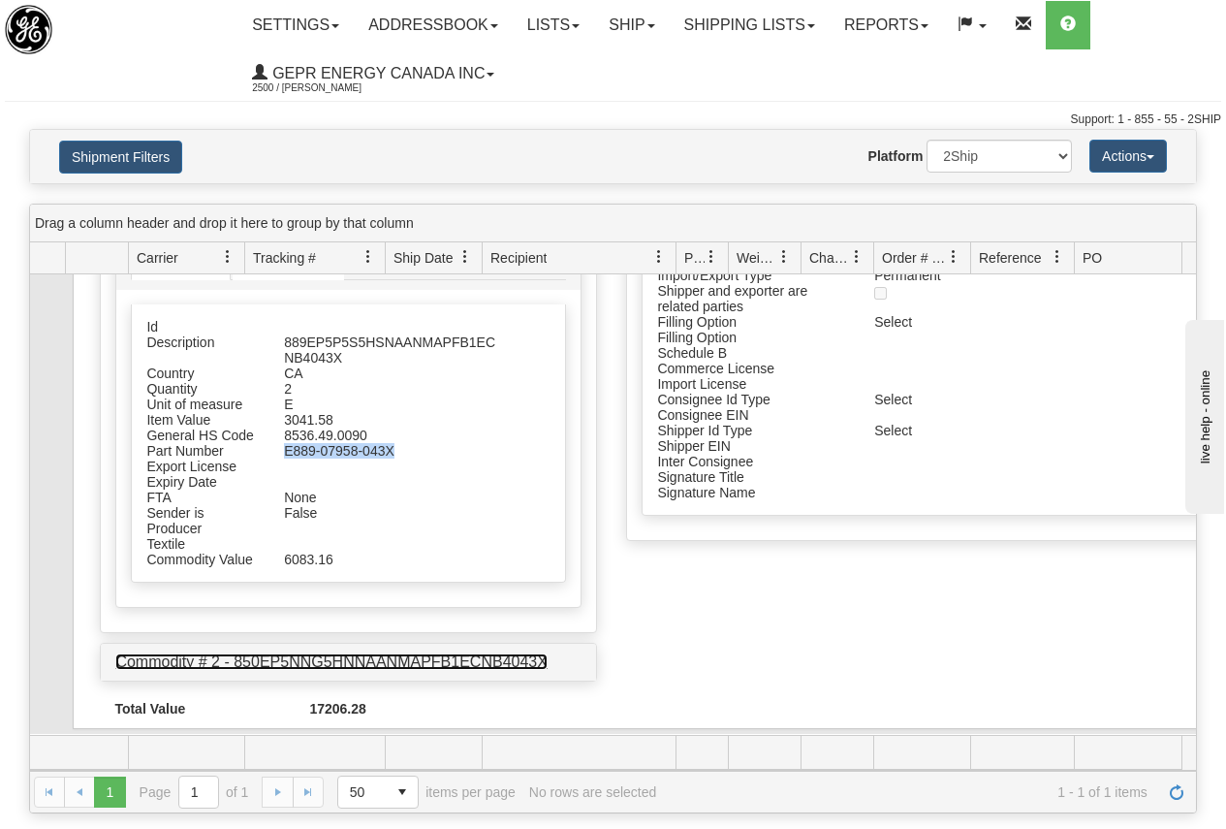
click at [293, 653] on link "Commodity # 2 - 850EP5NNG5HNNAANMAPFB1ECNB4043X" at bounding box center [331, 661] width 432 height 16
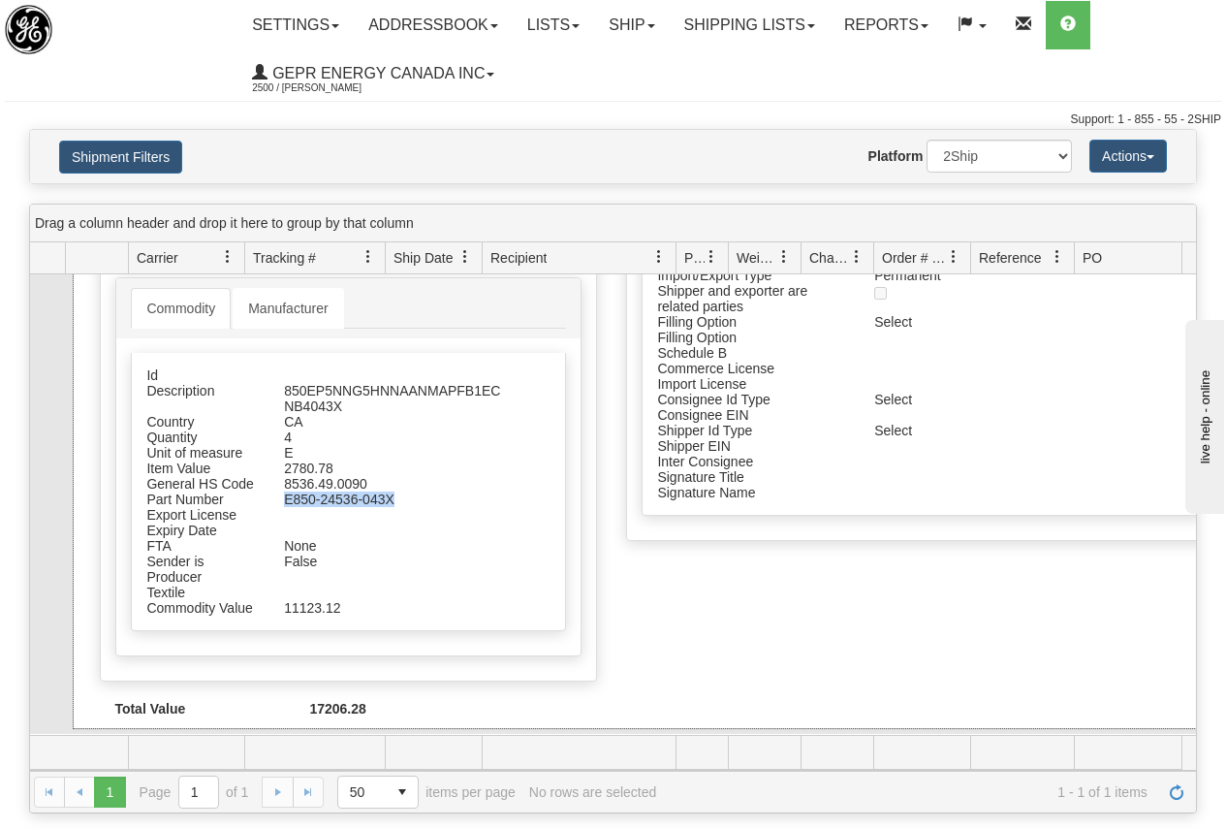
drag, startPoint x: 285, startPoint y: 482, endPoint x: 394, endPoint y: 486, distance: 109.6
click at [394, 491] on div "E850-24536-043X" at bounding box center [392, 499] width 246 height 16
copy div "E850-24536-043X"
